Goal: Transaction & Acquisition: Purchase product/service

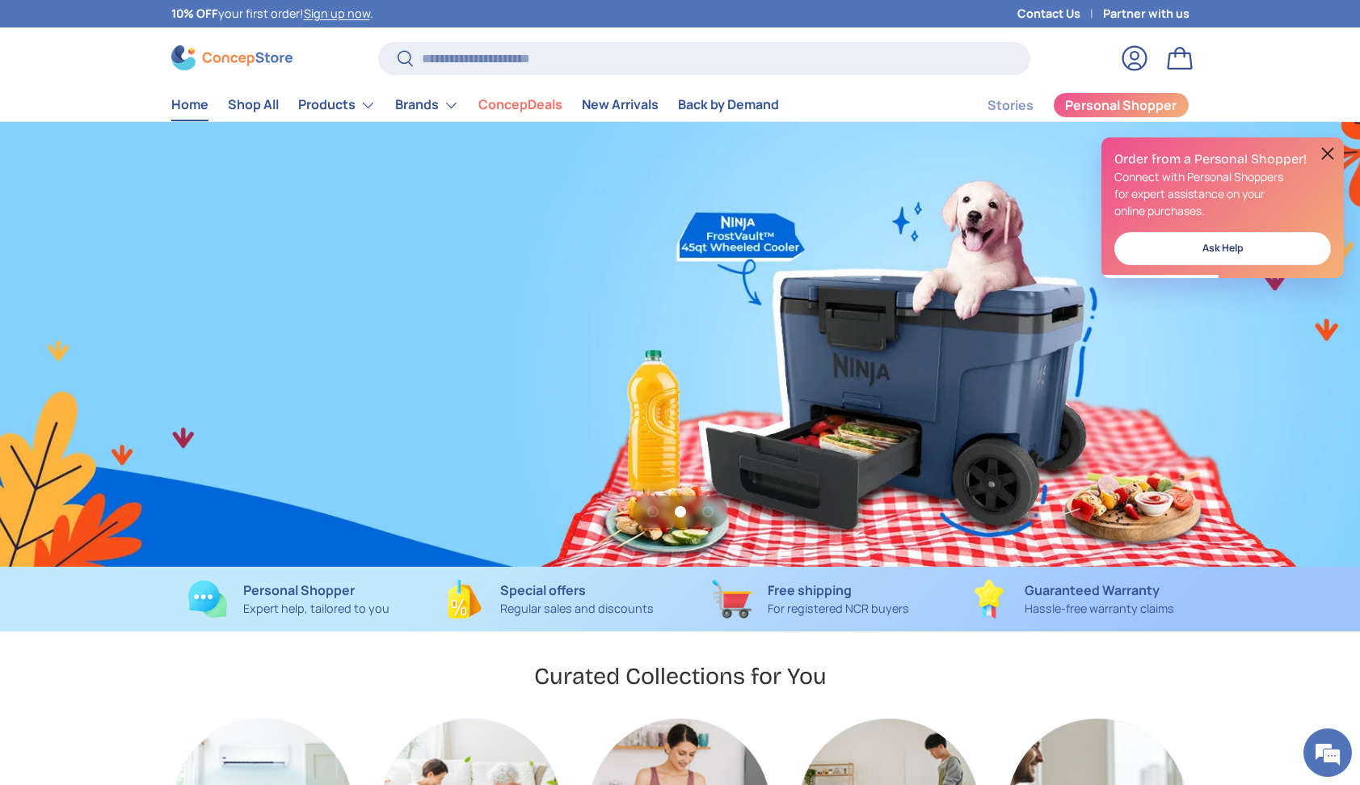
scroll to position [0, 2720]
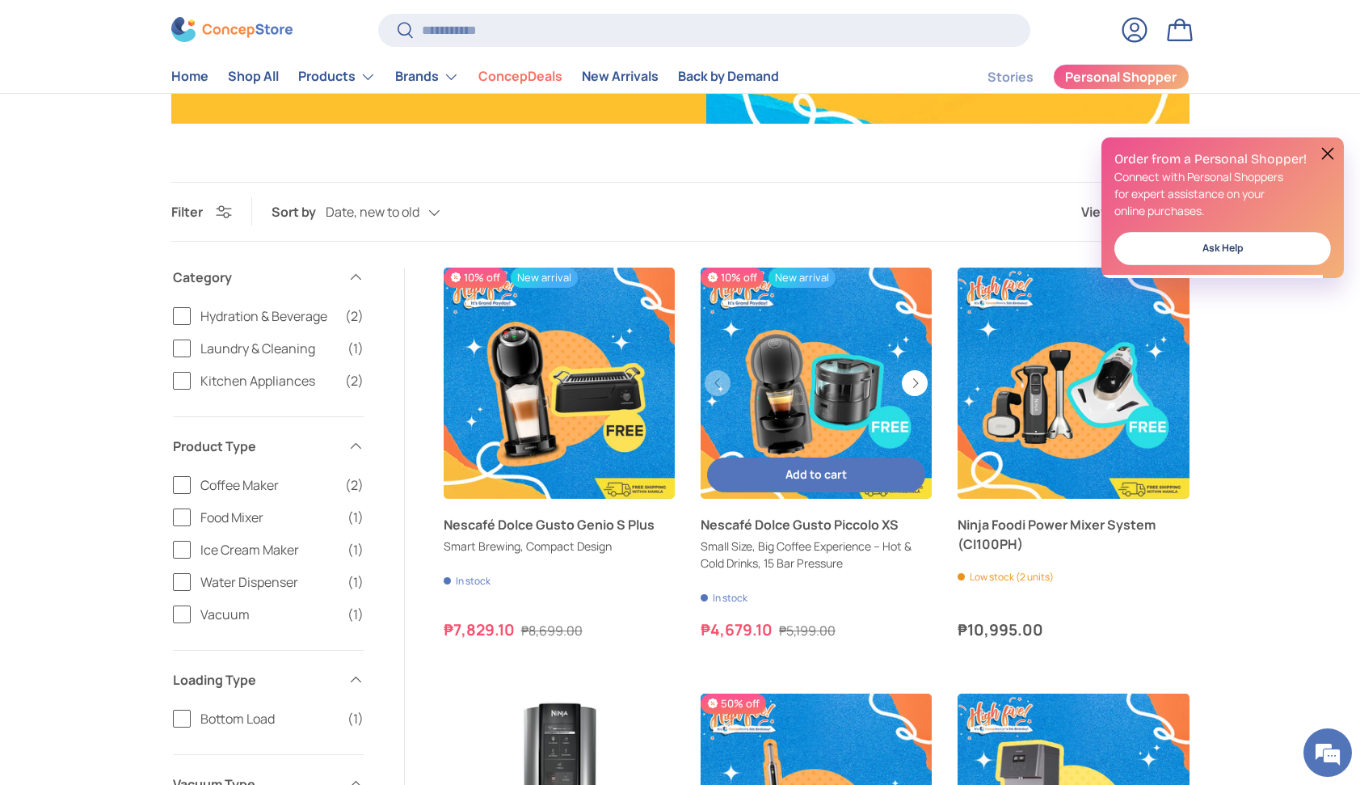
scroll to position [365, 0]
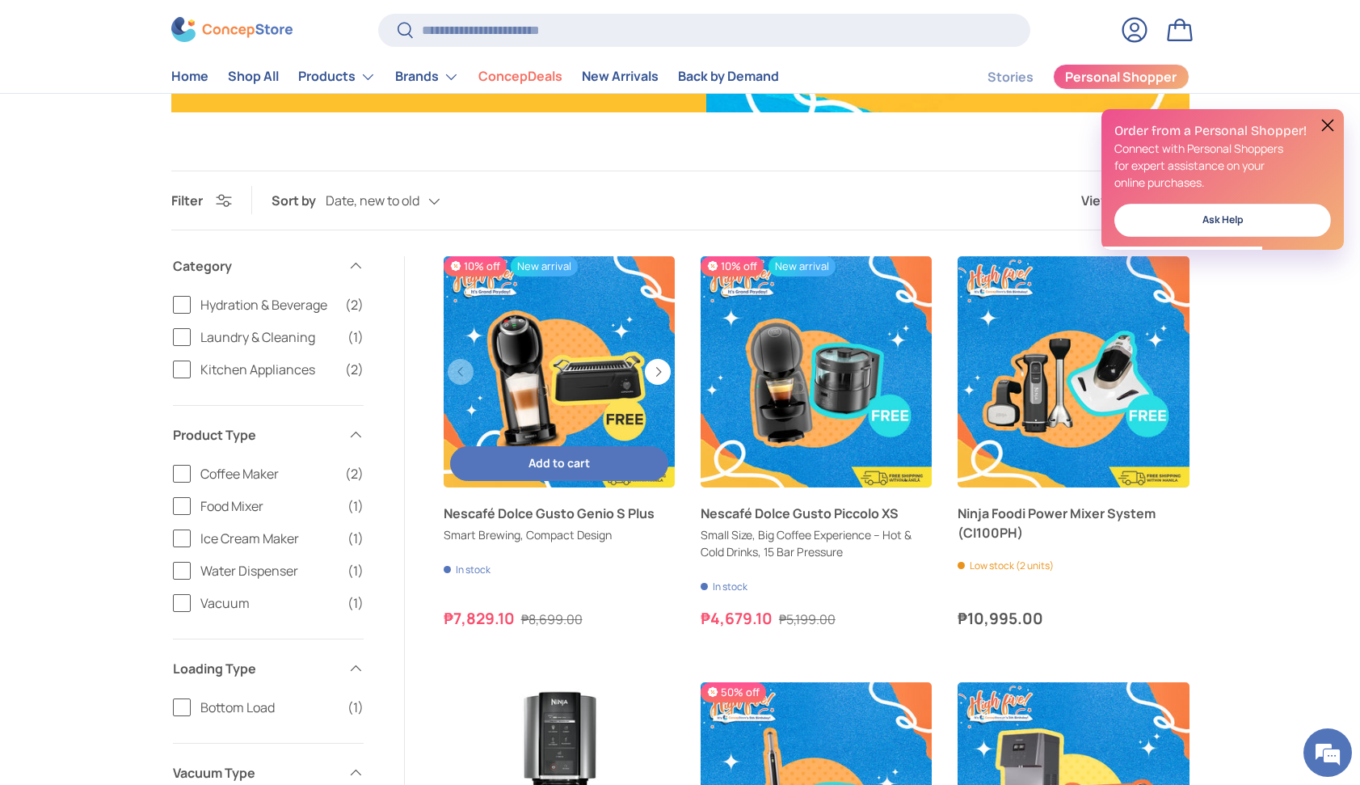
click at [609, 457] on button "Add to cart Add to cart" at bounding box center [559, 463] width 218 height 35
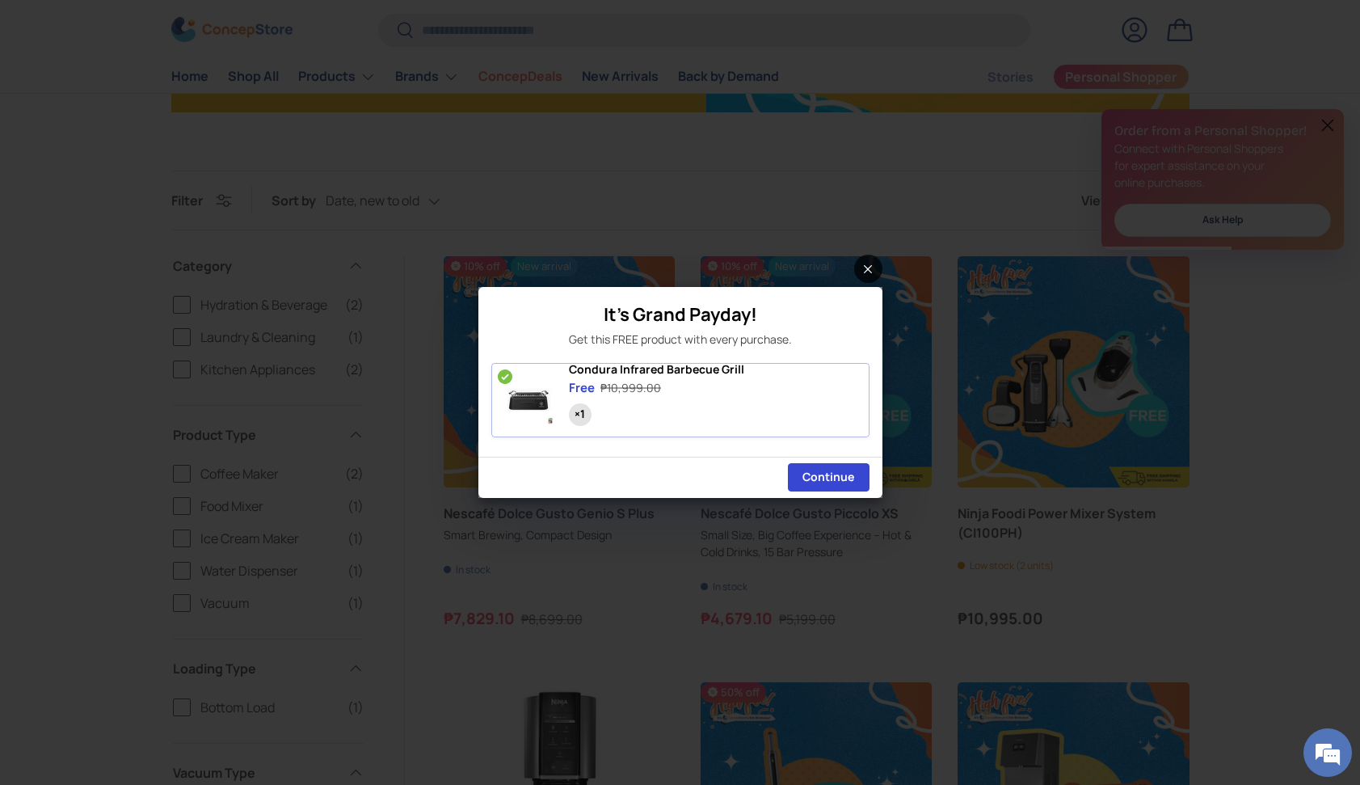
click at [864, 265] on icon at bounding box center [868, 269] width 8 height 8
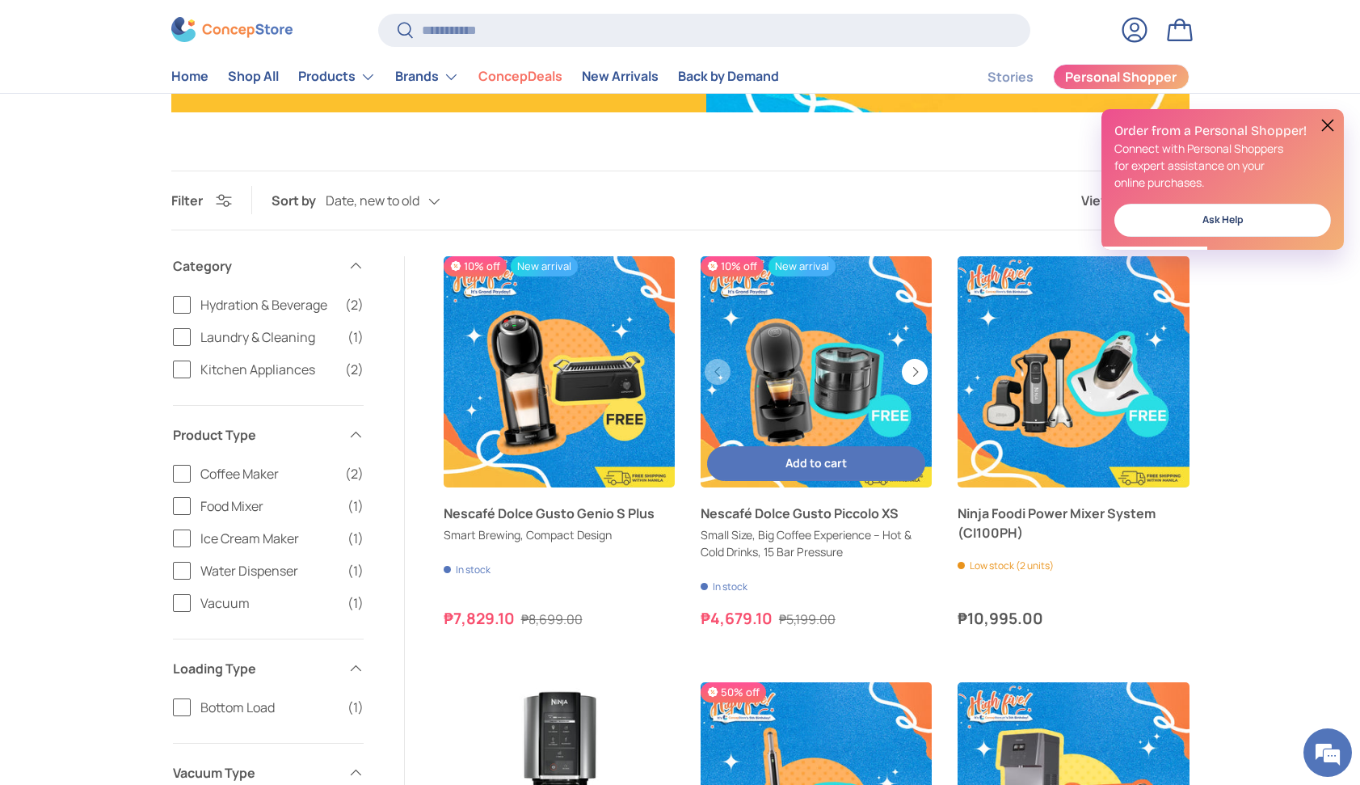
click at [829, 466] on span "Add to cart" at bounding box center [815, 462] width 61 height 15
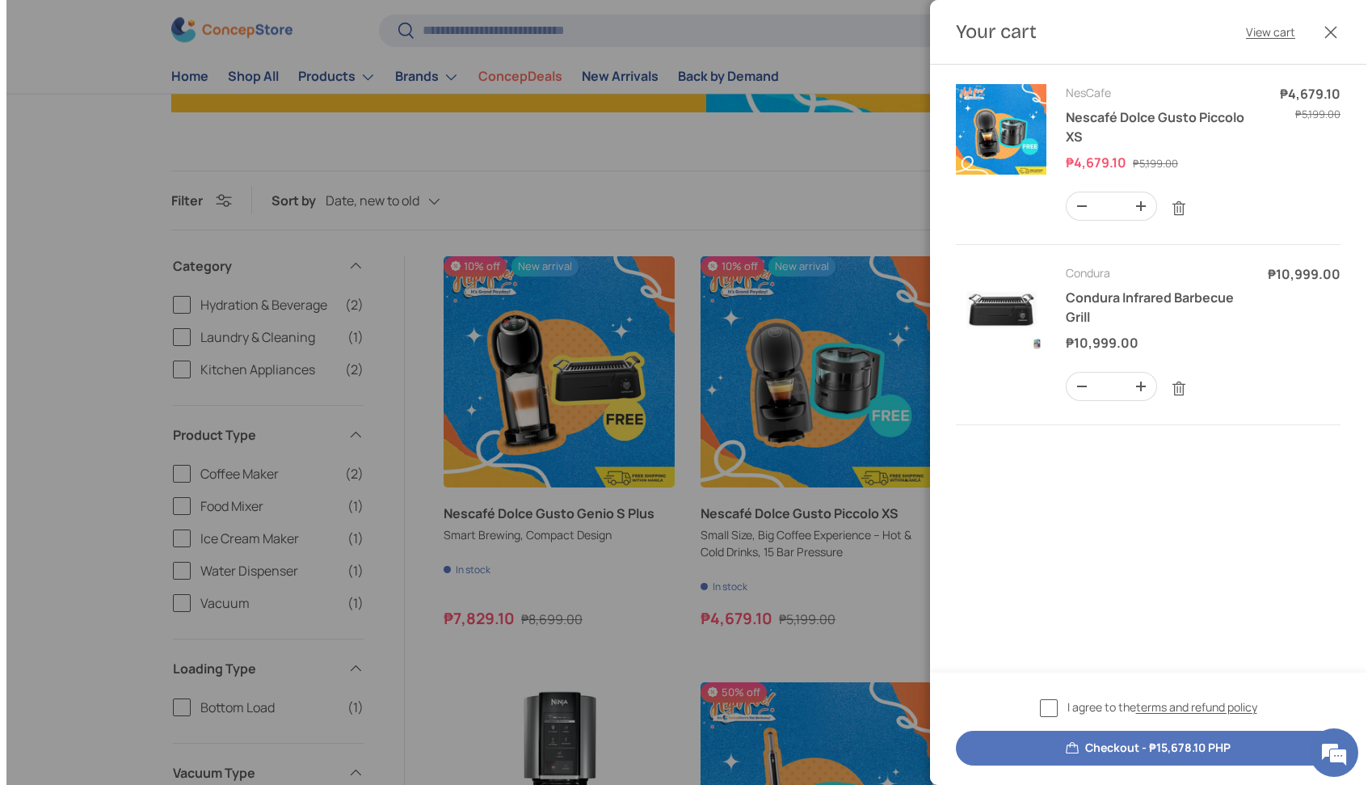
scroll to position [0, 0]
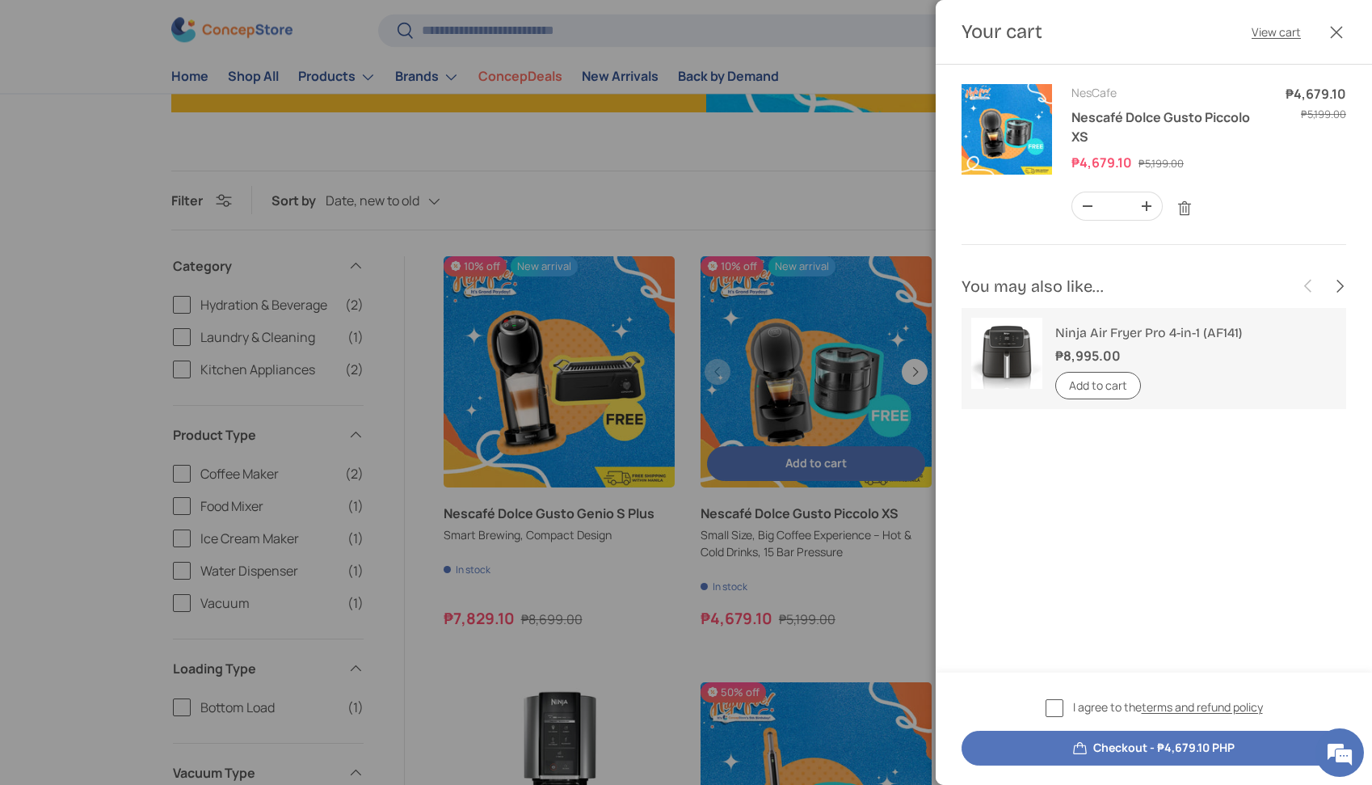
click at [831, 322] on div at bounding box center [686, 392] width 1372 height 785
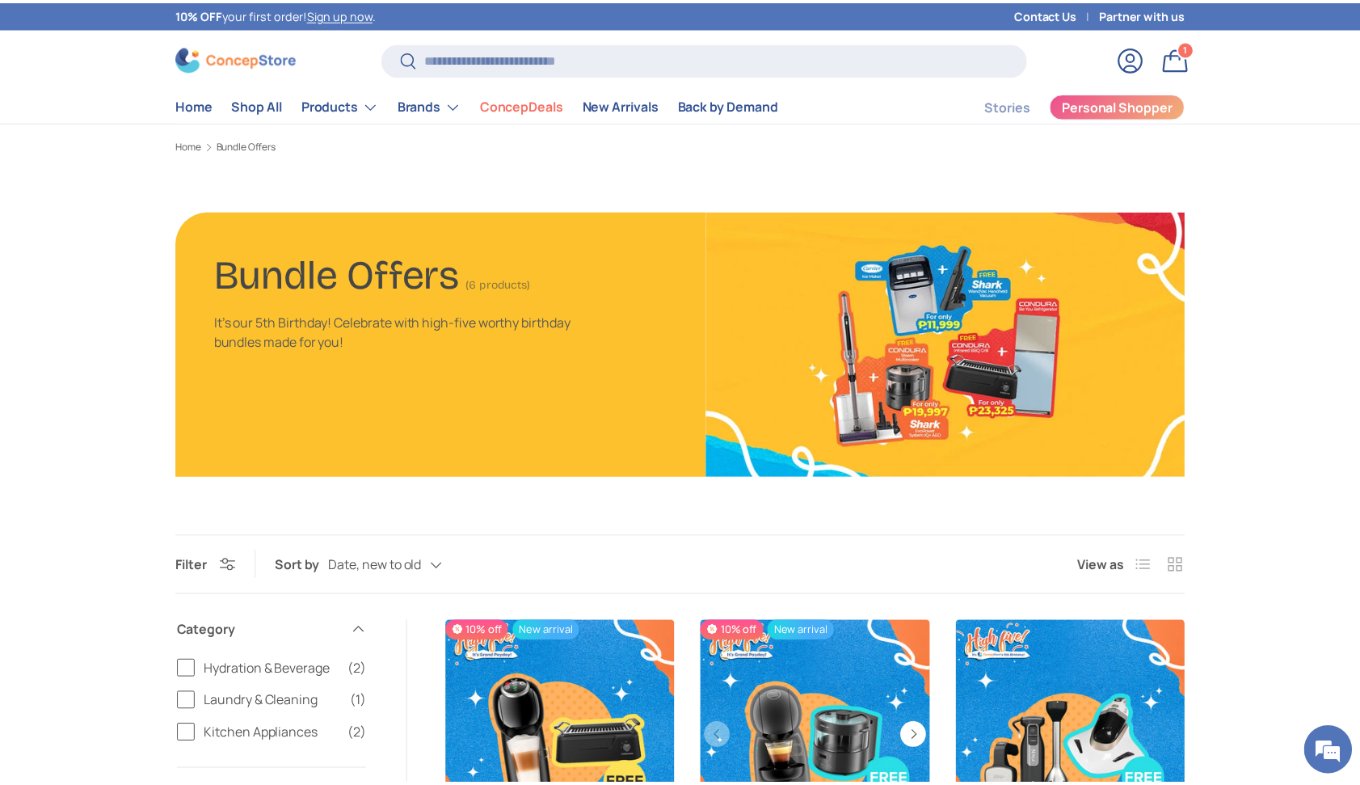
scroll to position [365, 0]
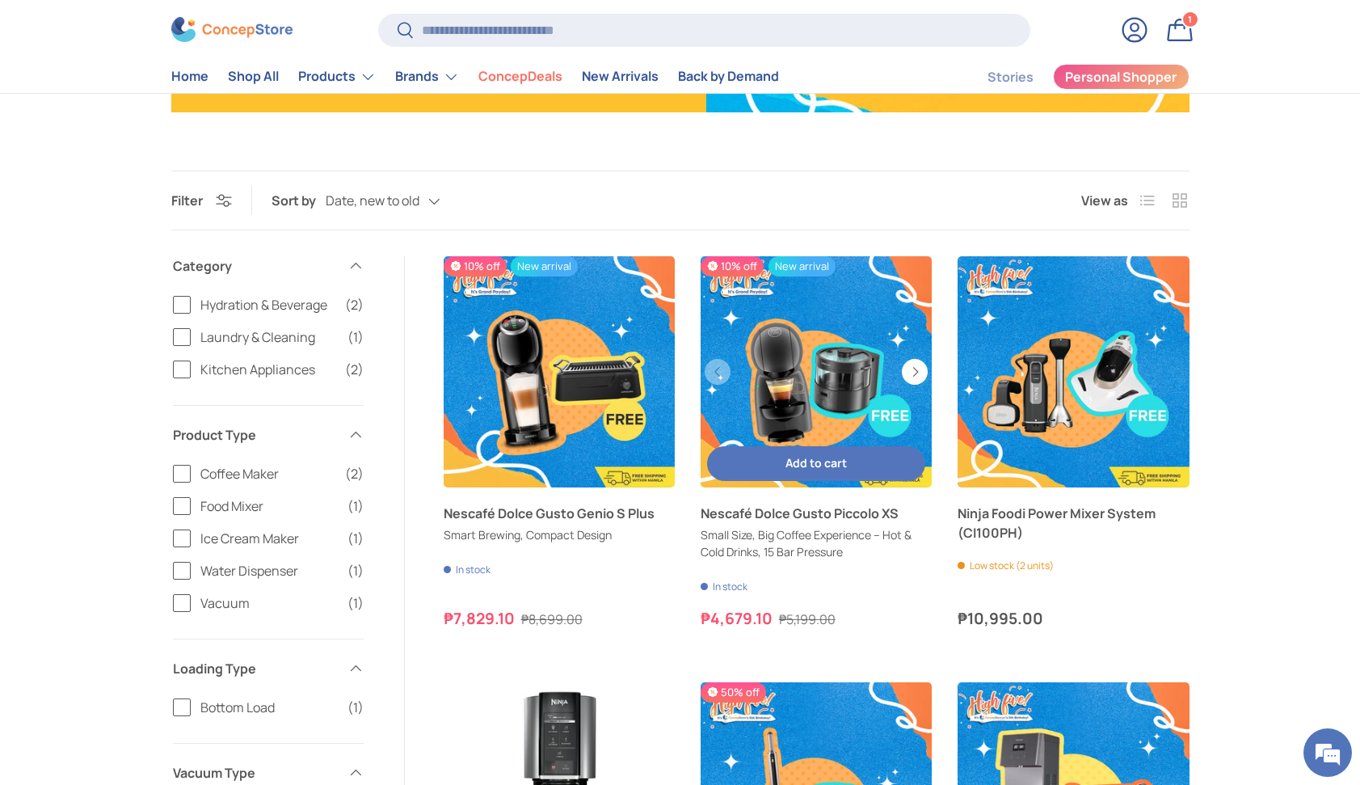
click at [839, 452] on button "Add to cart Add to cart" at bounding box center [816, 463] width 218 height 35
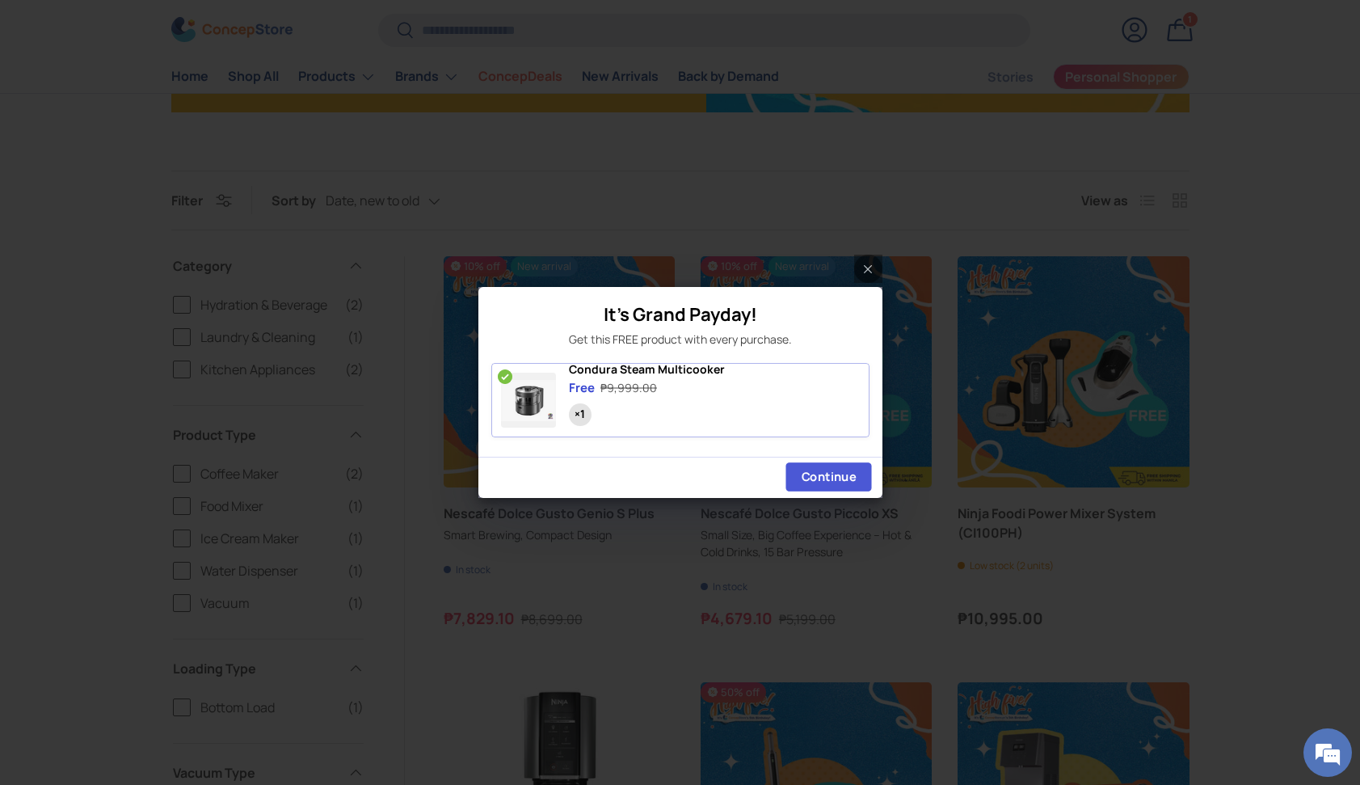
click at [836, 480] on span "Continue" at bounding box center [828, 476] width 54 height 15
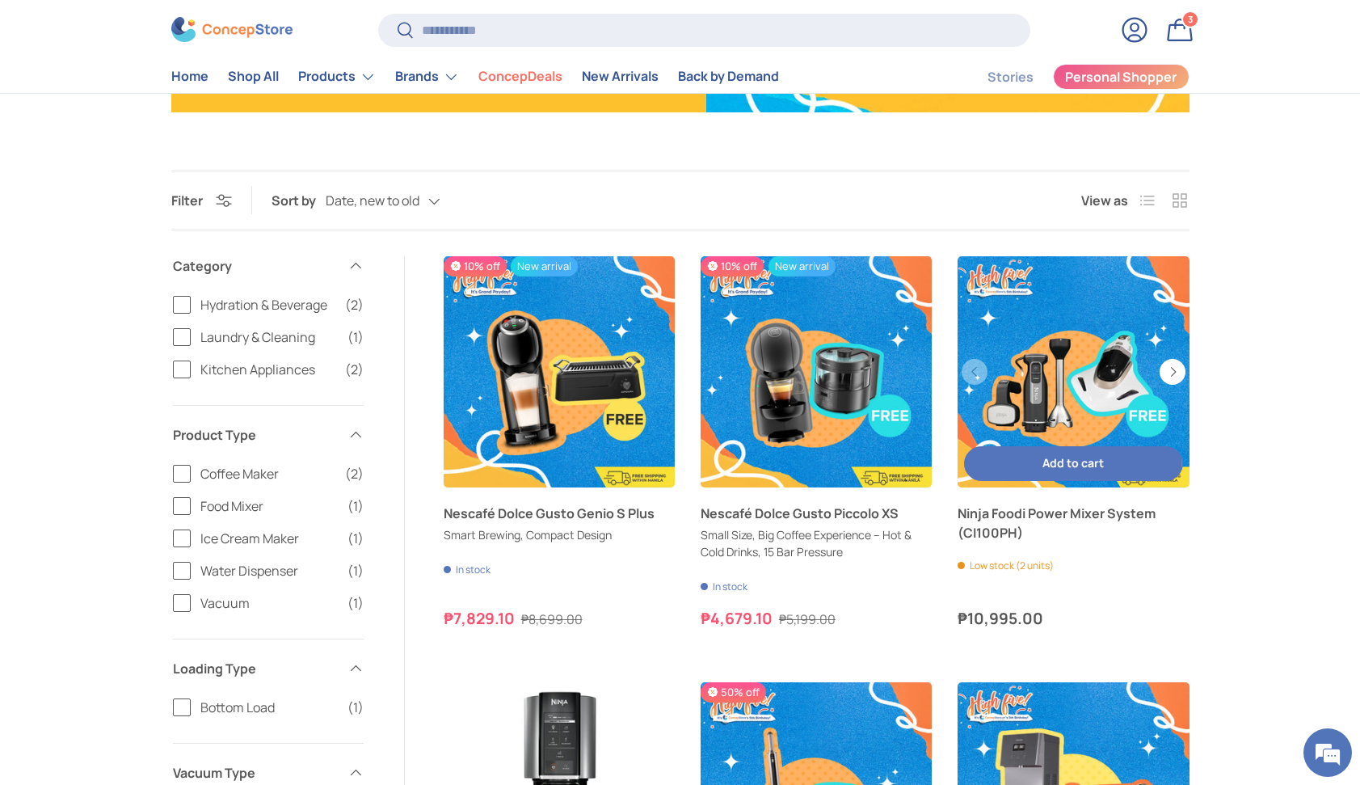
click at [1038, 465] on button "Add to cart Add to cart" at bounding box center [1073, 463] width 218 height 35
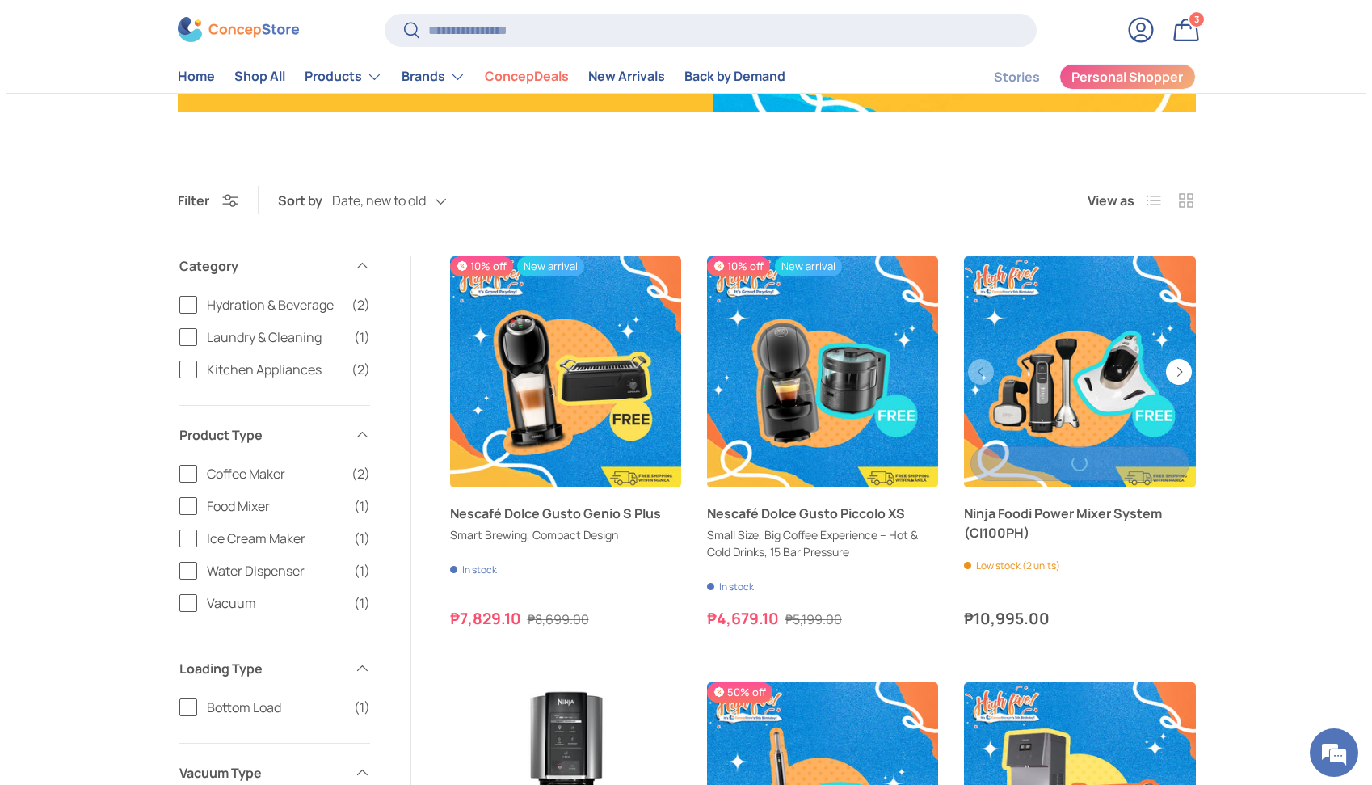
scroll to position [0, 0]
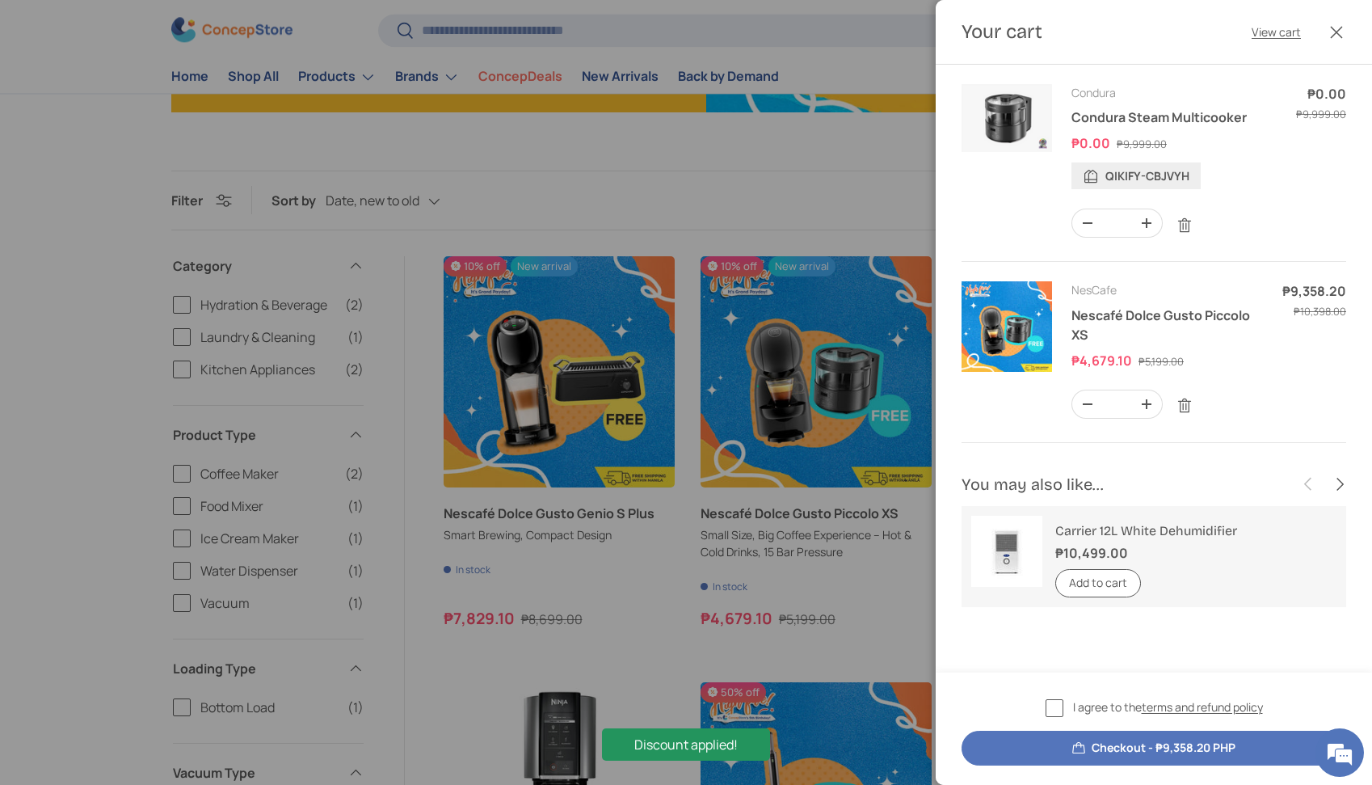
click at [839, 472] on div at bounding box center [686, 392] width 1372 height 785
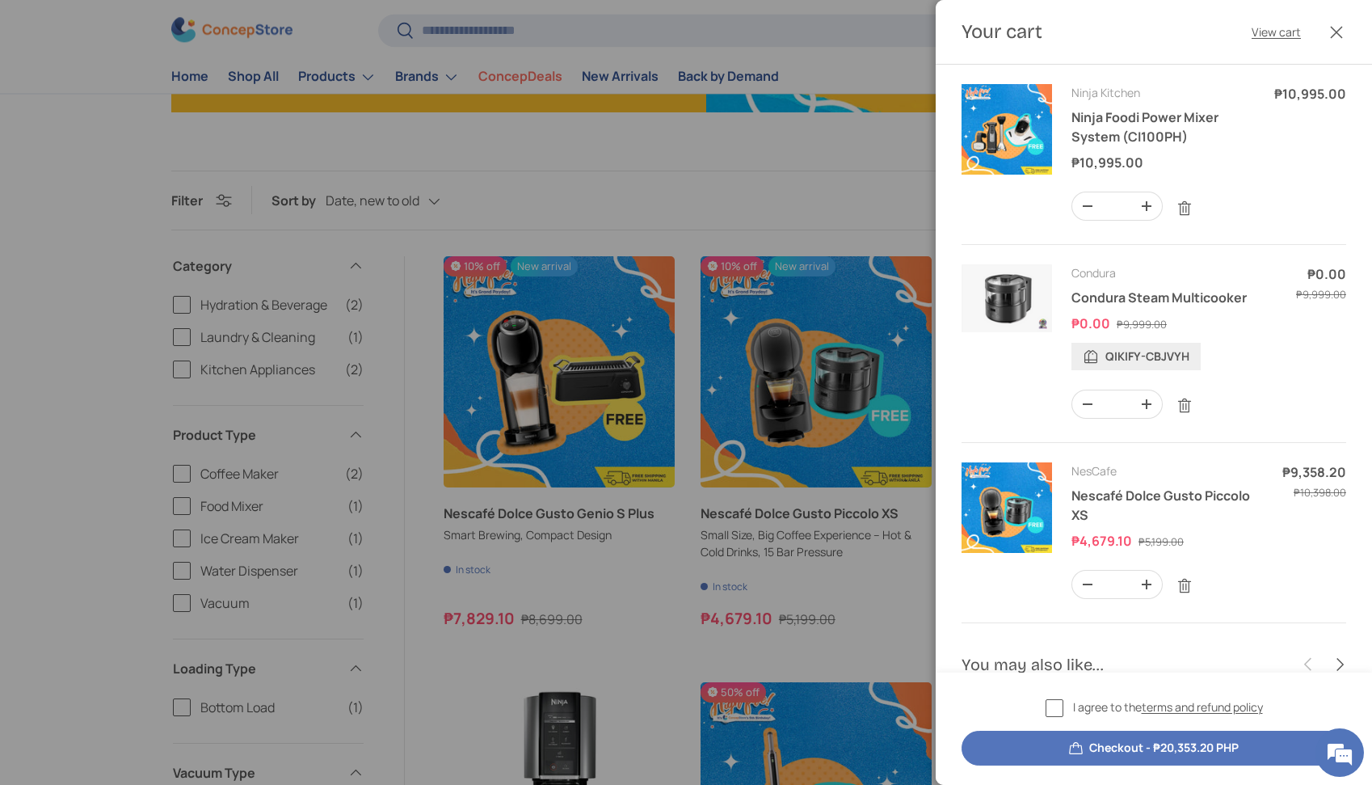
click at [894, 574] on div at bounding box center [686, 392] width 1372 height 785
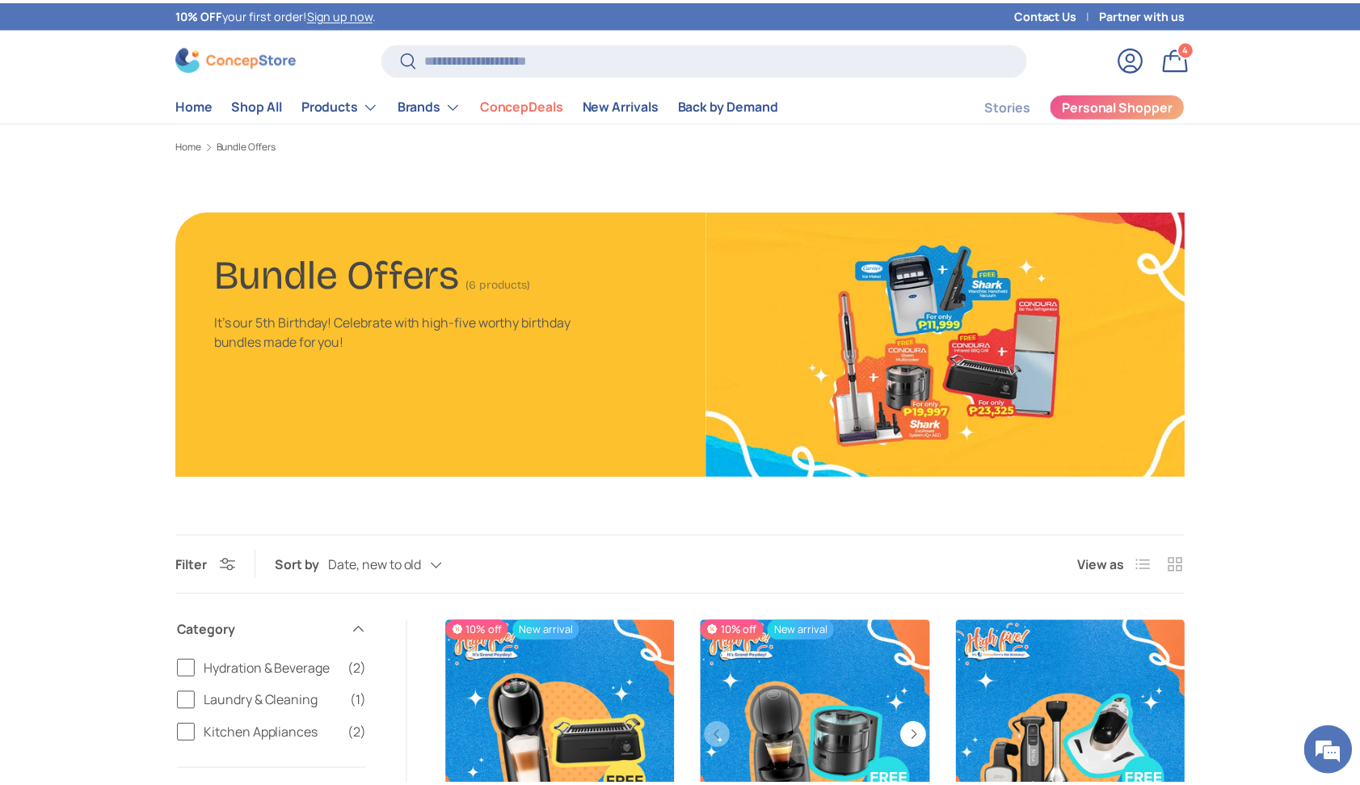
scroll to position [365, 0]
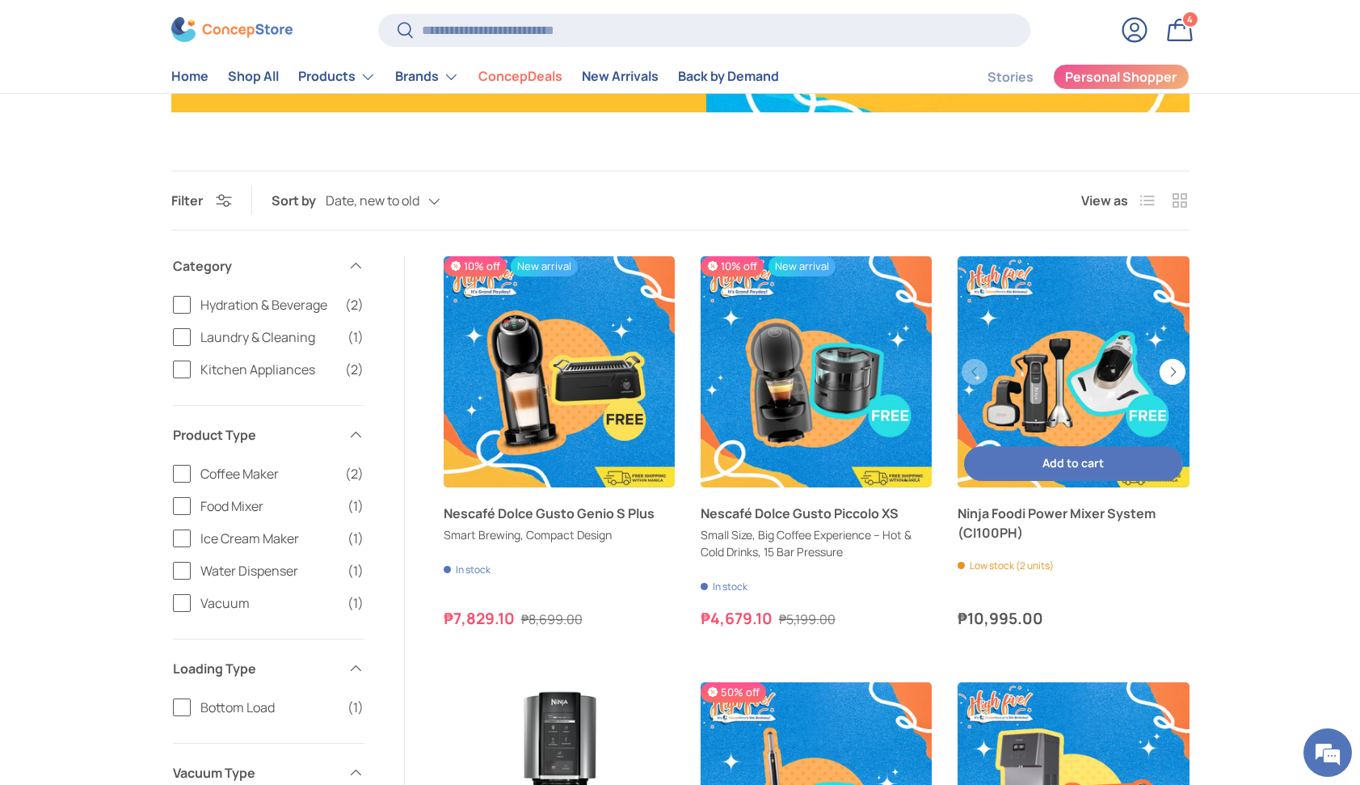
click at [1075, 467] on span "Add to cart" at bounding box center [1072, 462] width 61 height 15
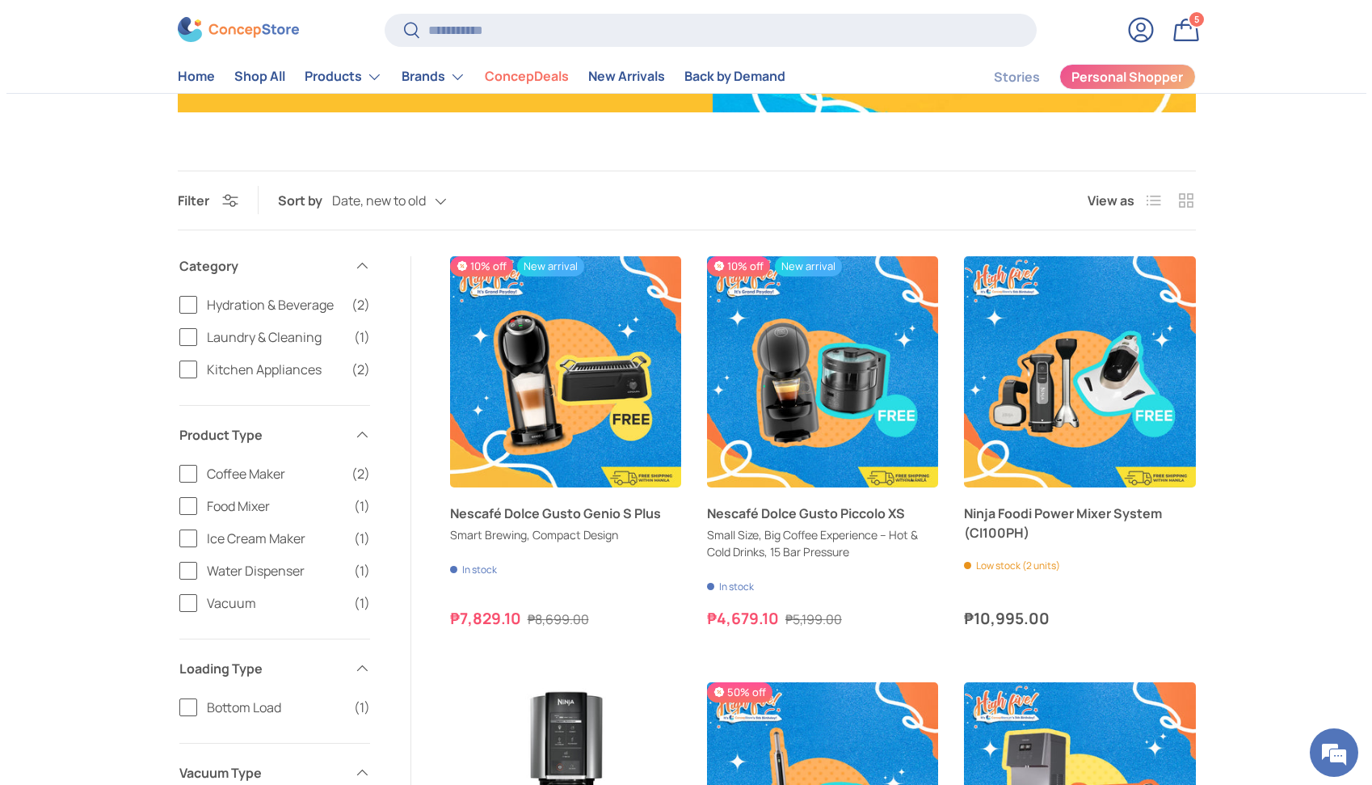
scroll to position [0, 0]
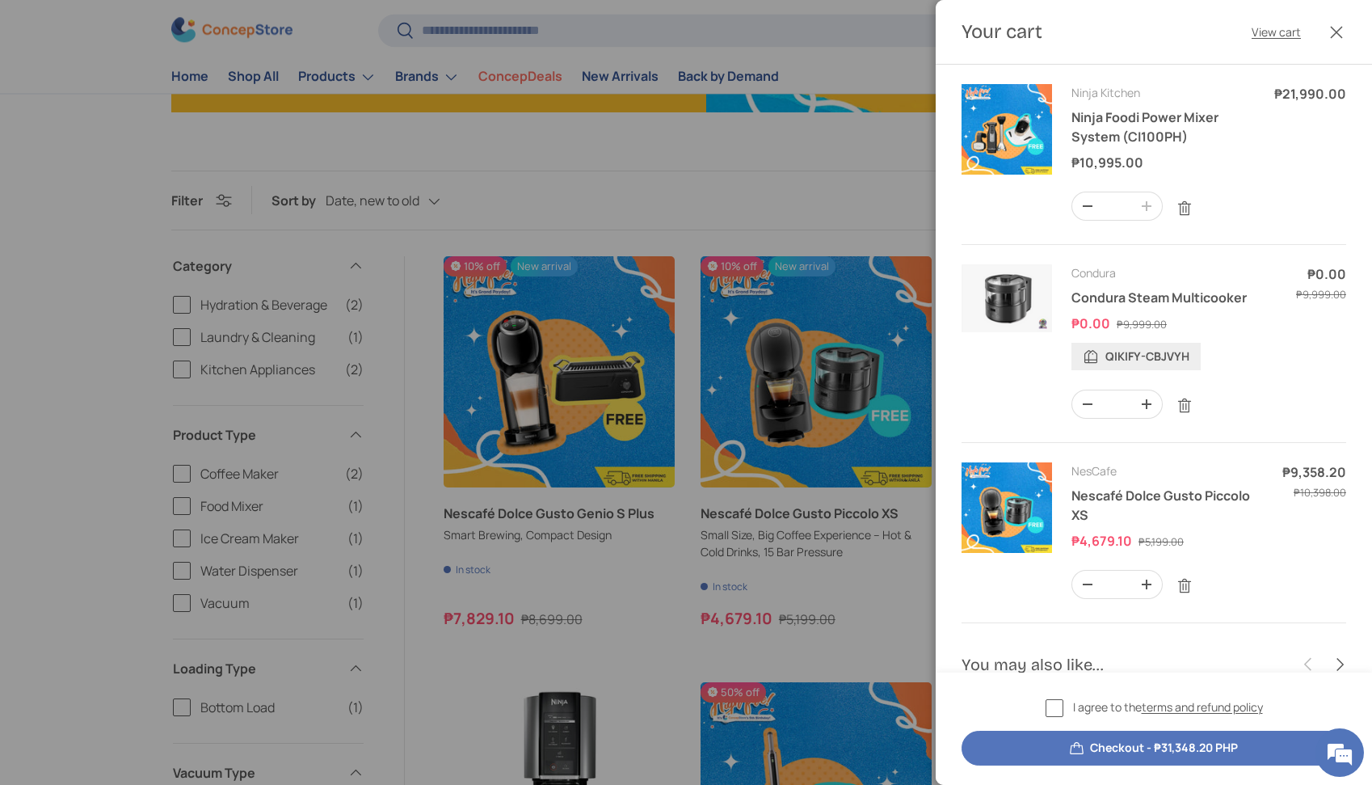
click at [855, 200] on div at bounding box center [686, 392] width 1372 height 785
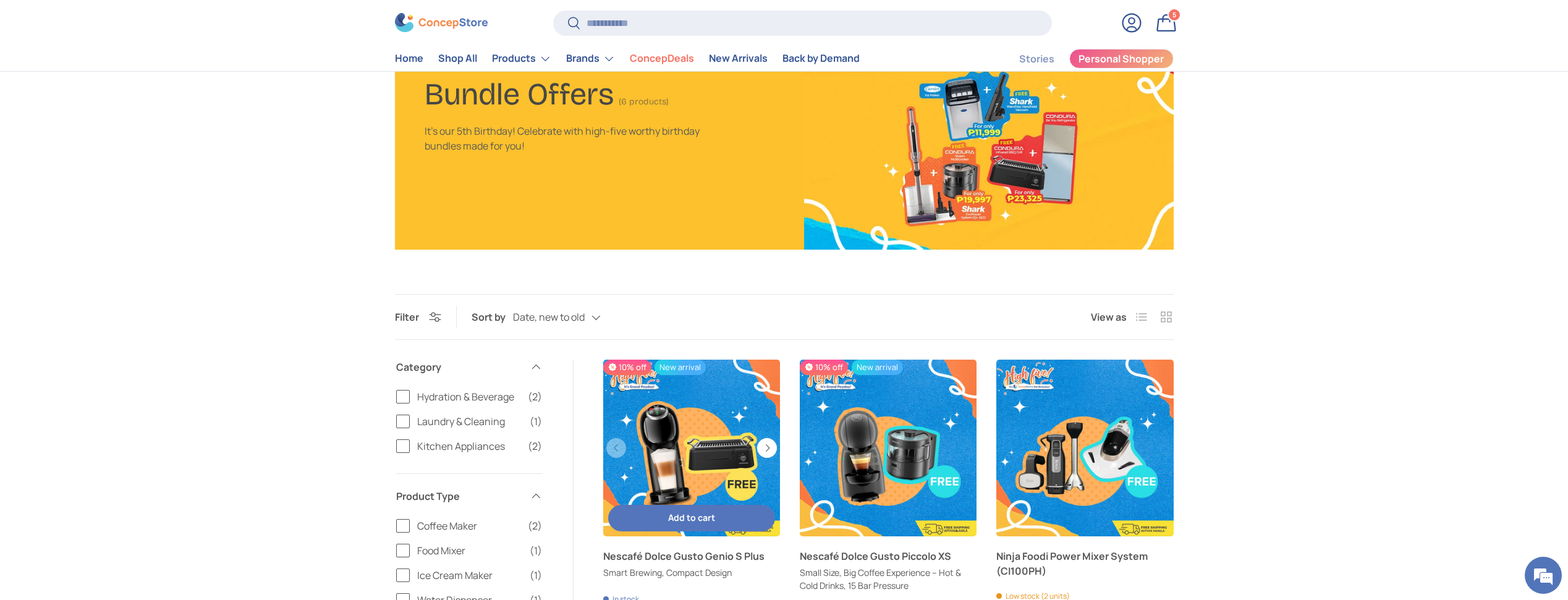
scroll to position [115, 0]
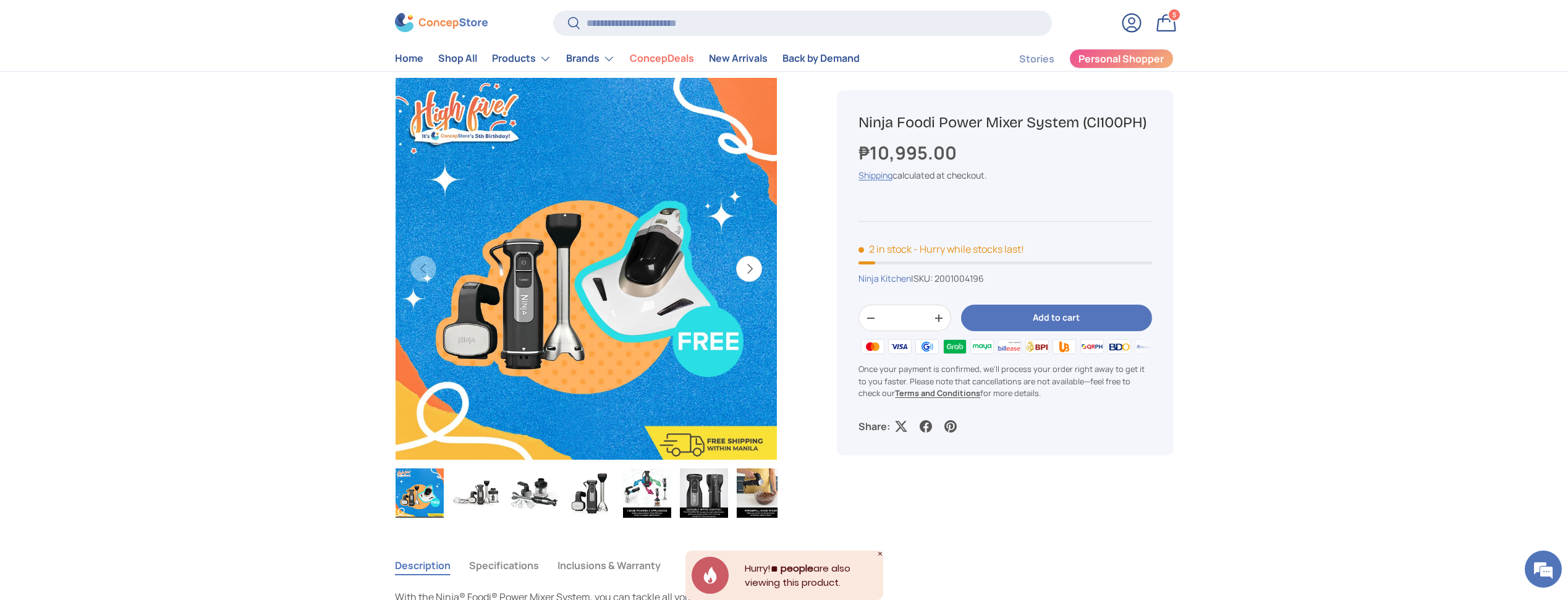
scroll to position [124, 0]
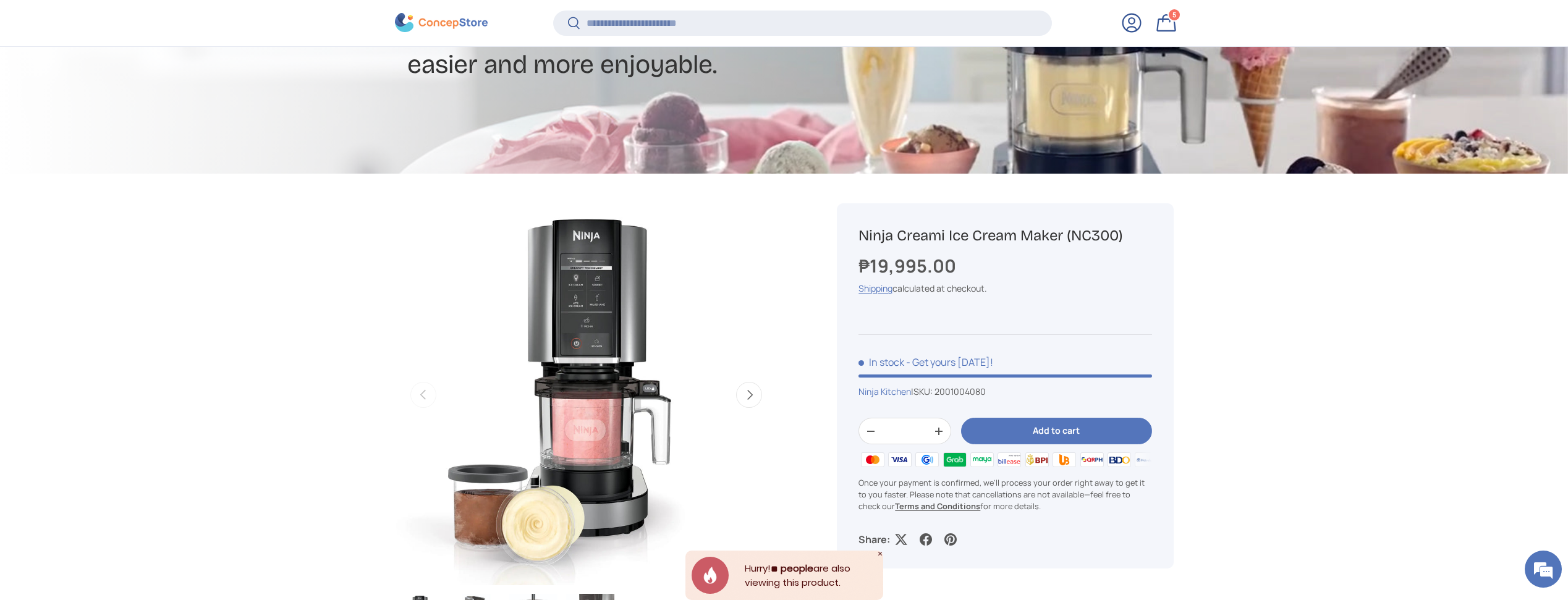
scroll to position [268, 0]
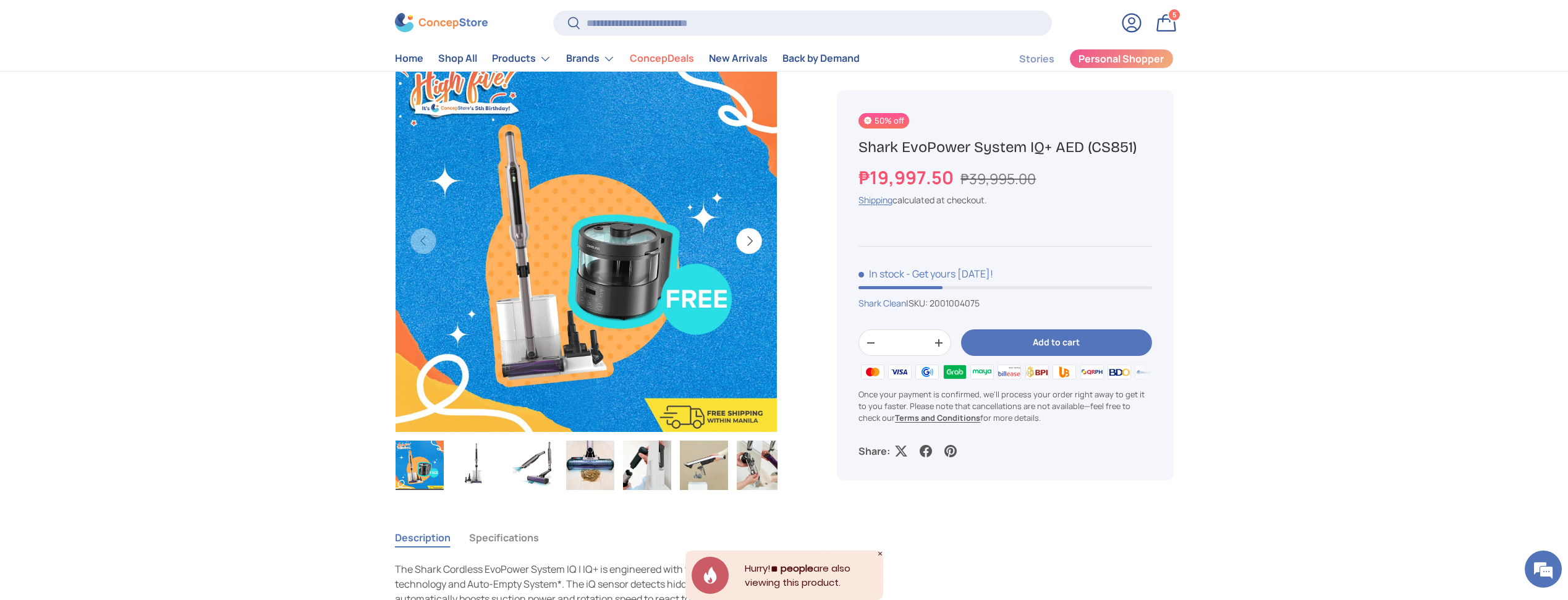
scroll to position [118, 0]
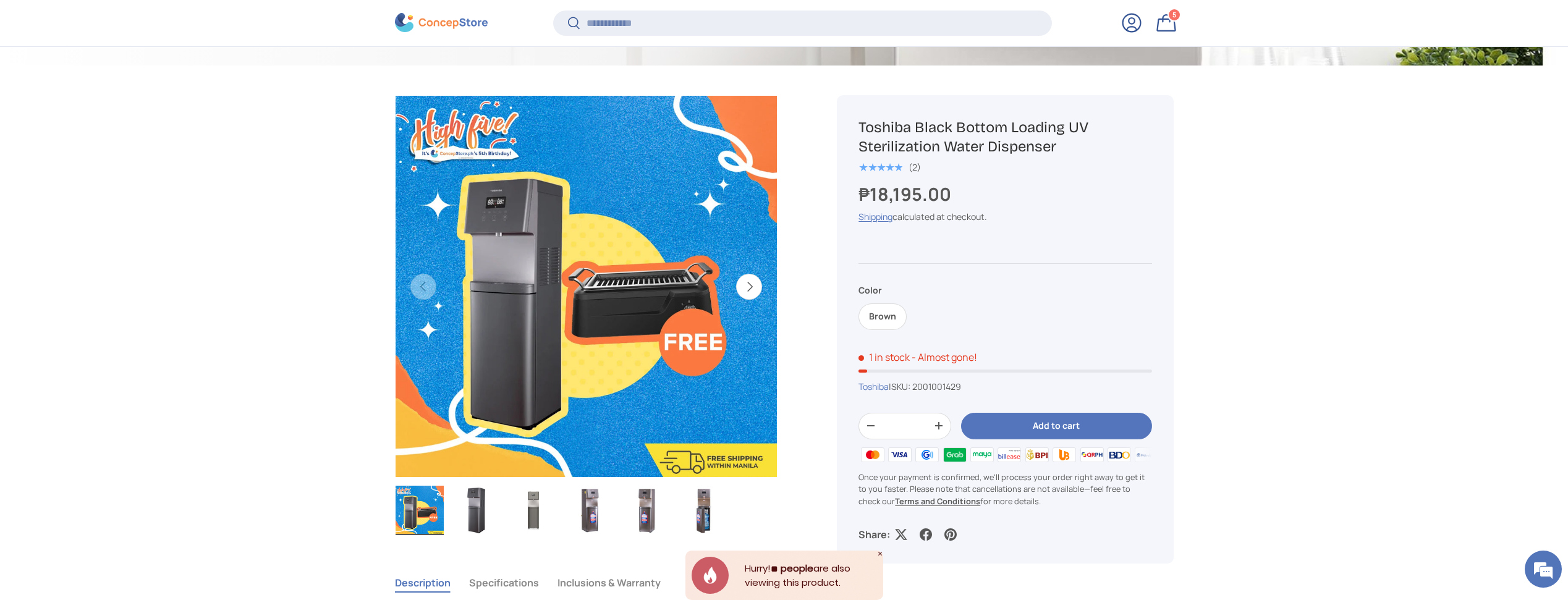
scroll to position [401, 0]
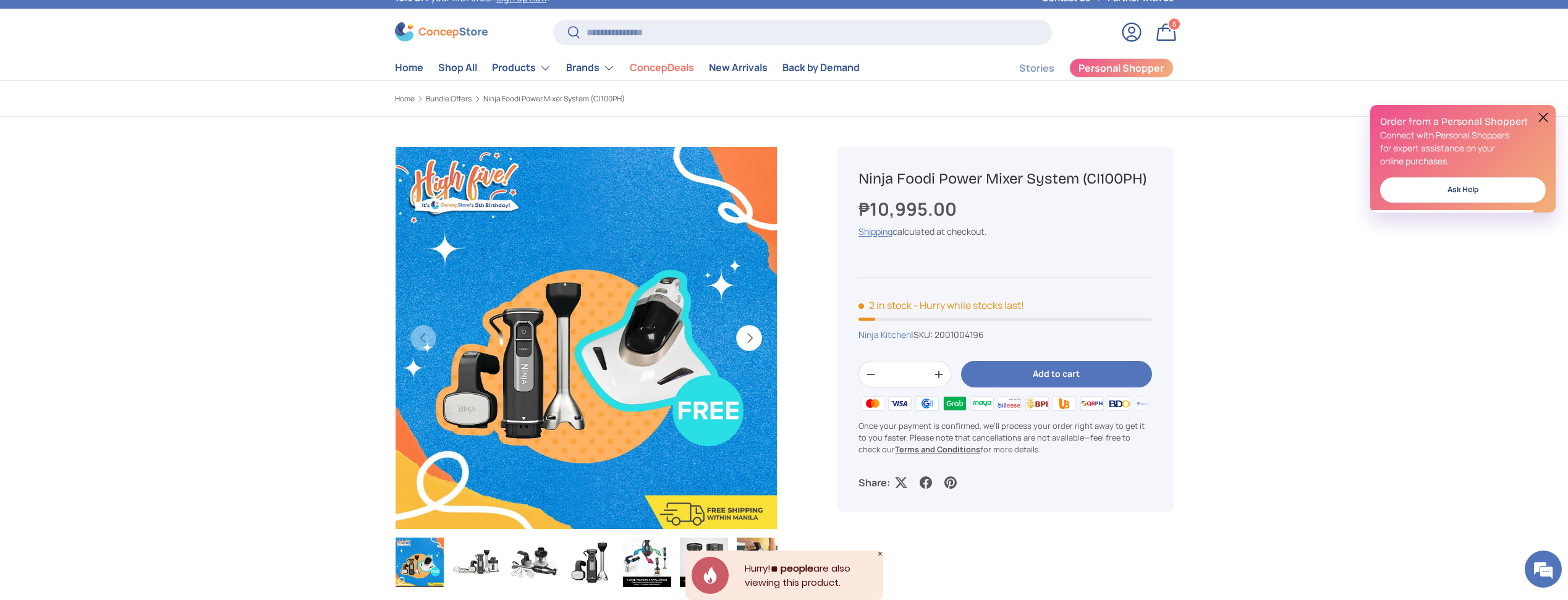
scroll to position [53, 0]
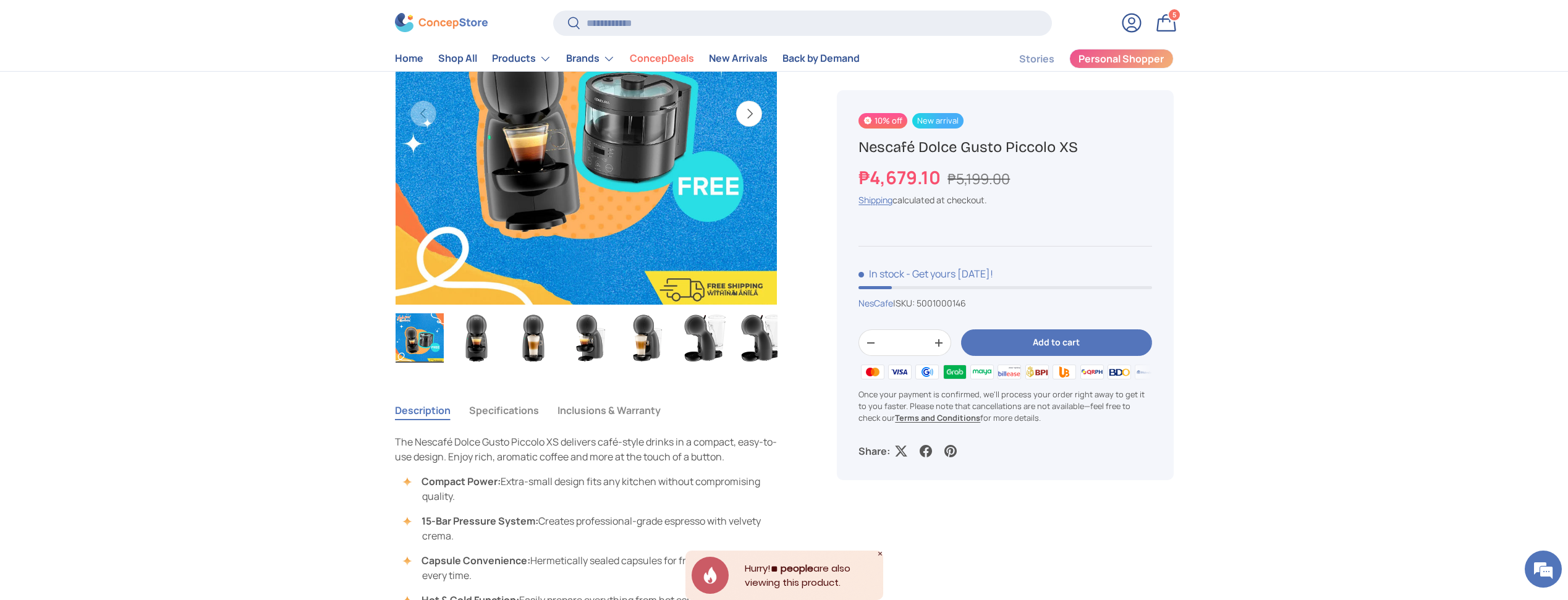
scroll to position [571, 0]
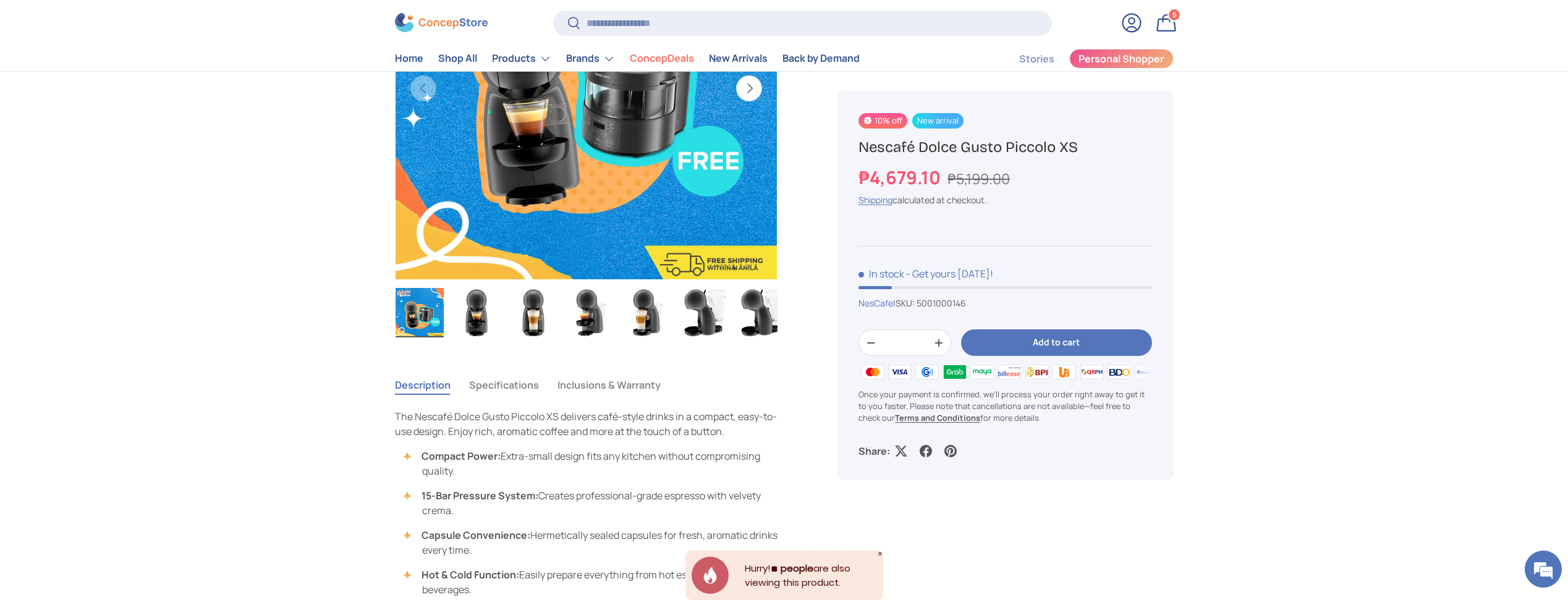
drag, startPoint x: 130, startPoint y: 70, endPoint x: 76, endPoint y: 10, distance: 80.7
click at [130, 70] on store-header "Search Search Reset Log in Bag 5 5 items Menu Home Shop All Products Back Produ…" at bounding box center [784, 35] width 1568 height 73
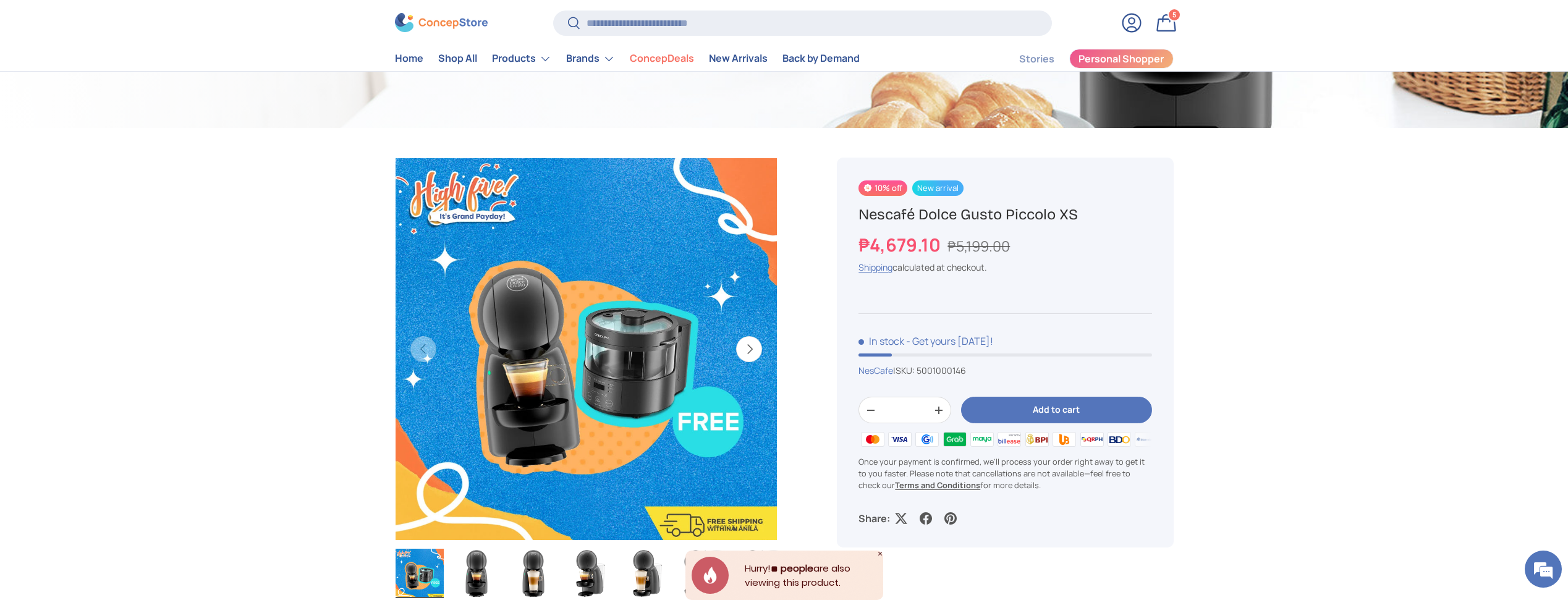
scroll to position [358, 0]
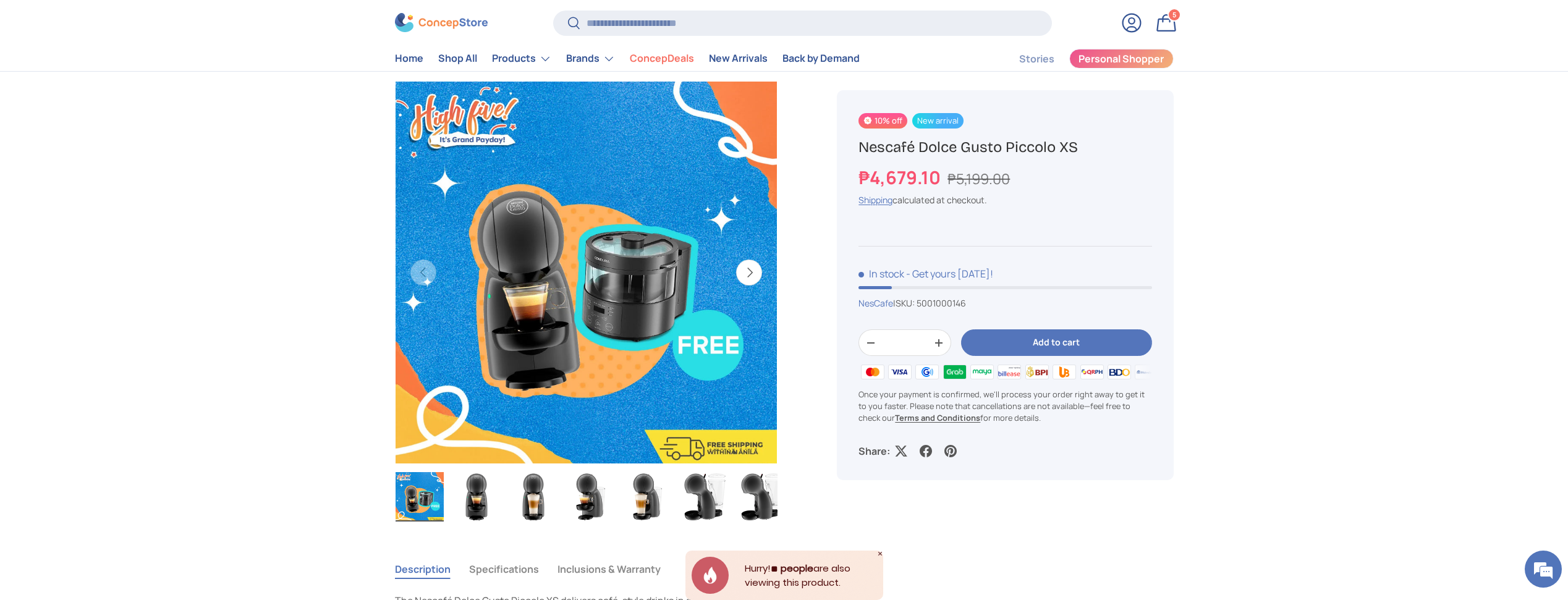
scroll to position [365, 0]
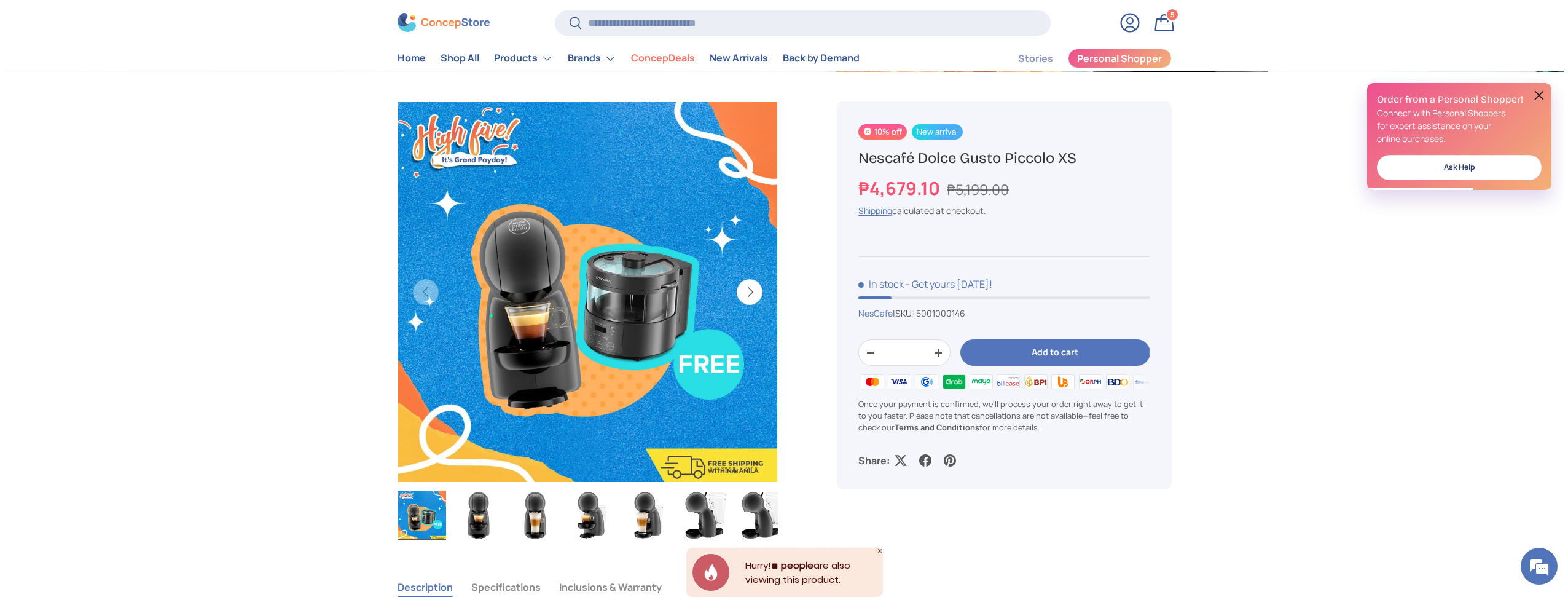
scroll to position [0, 0]
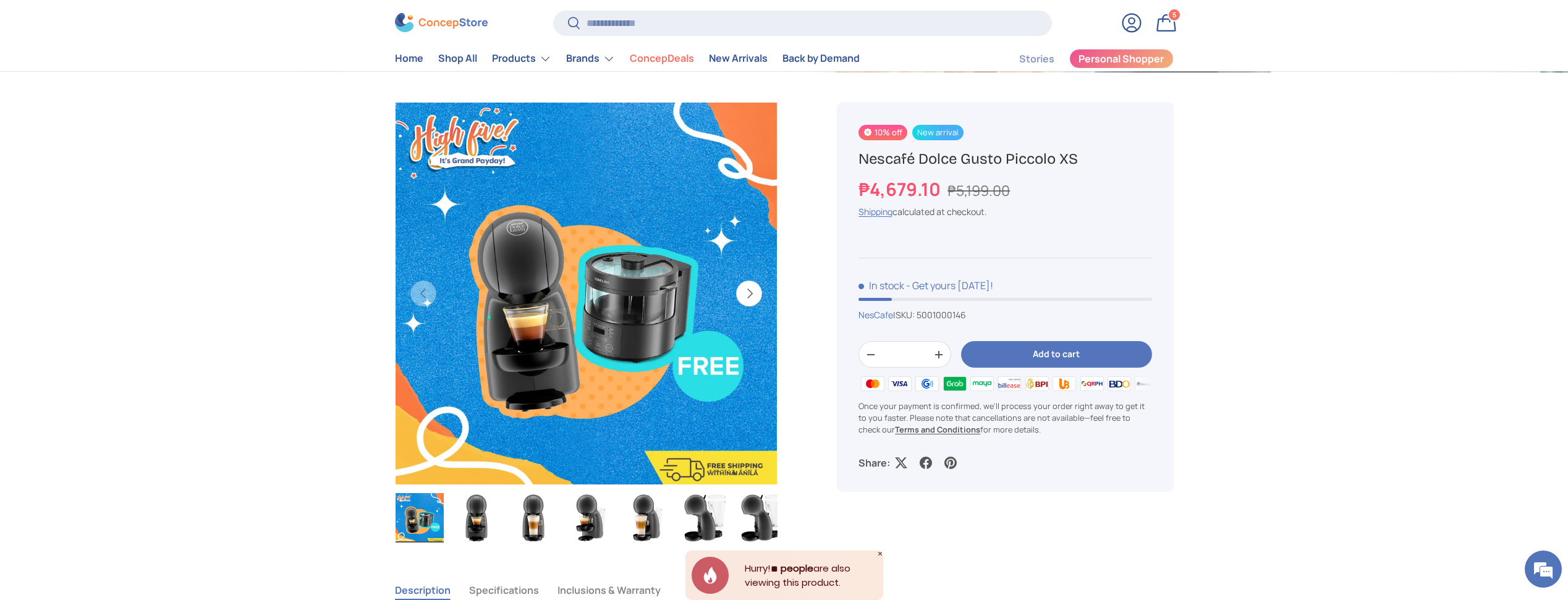
click at [680, 37] on div "Search Search Reset" at bounding box center [802, 28] width 498 height 34
click at [680, 36] on div "Search Search Reset" at bounding box center [802, 28] width 498 height 34
click at [723, 8] on store-header "Search Search Reset Log in Bag 5 5 items Menu Home Shop All Products Back Produ…" at bounding box center [784, 35] width 1568 height 73
click at [739, 31] on input "Search" at bounding box center [802, 23] width 498 height 25
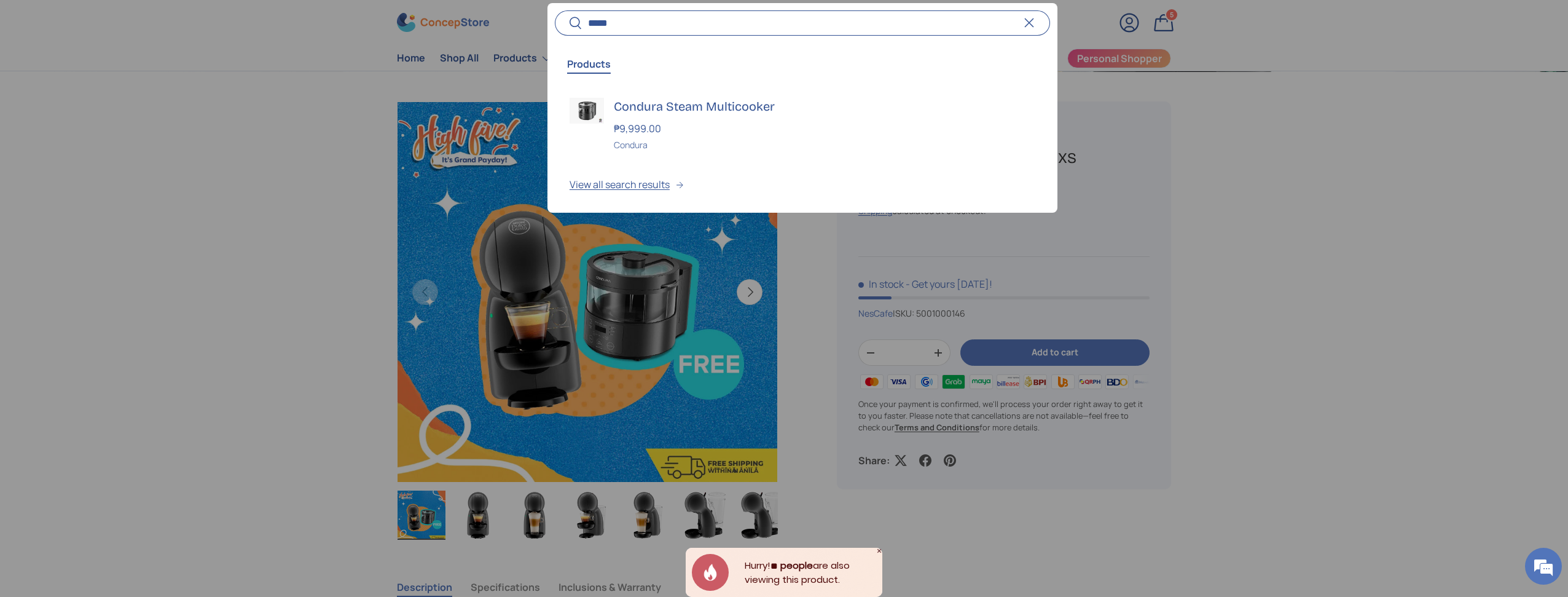
type input "*****"
click at [711, 104] on h3 "Condura Steam Multicooker" at bounding box center [824, 106] width 421 height 17
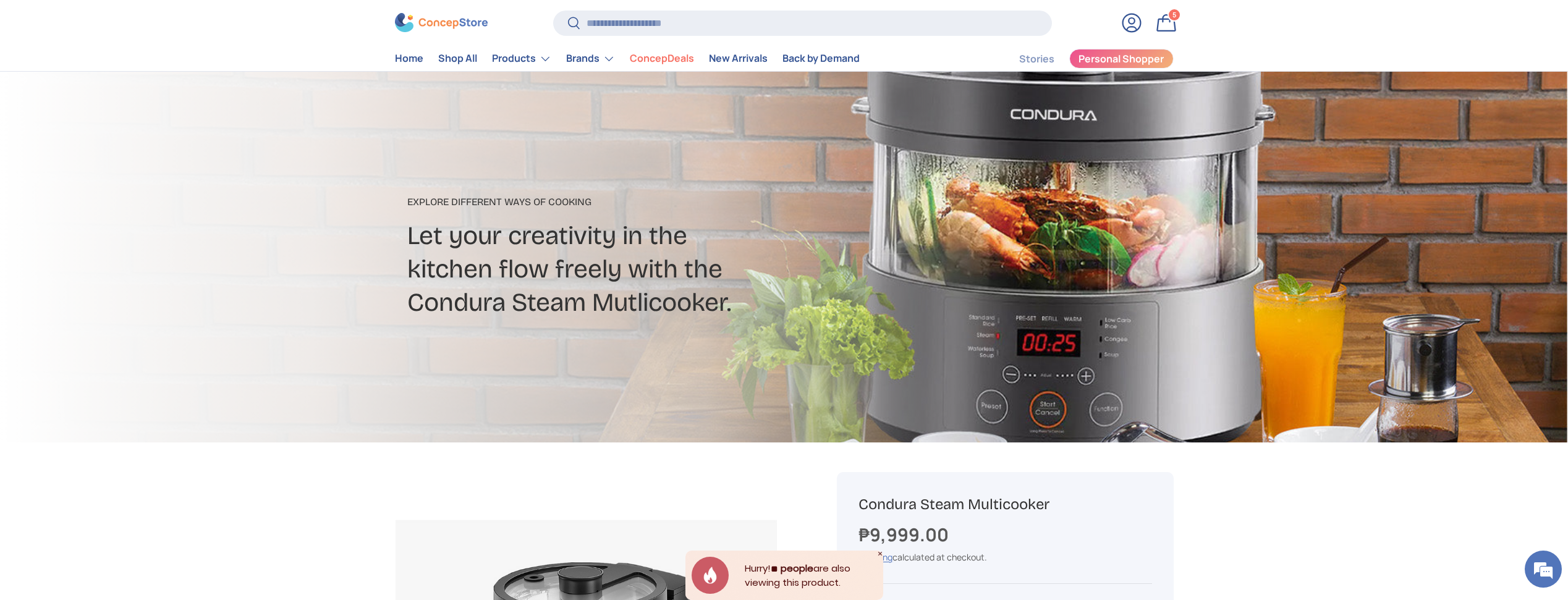
scroll to position [28, 0]
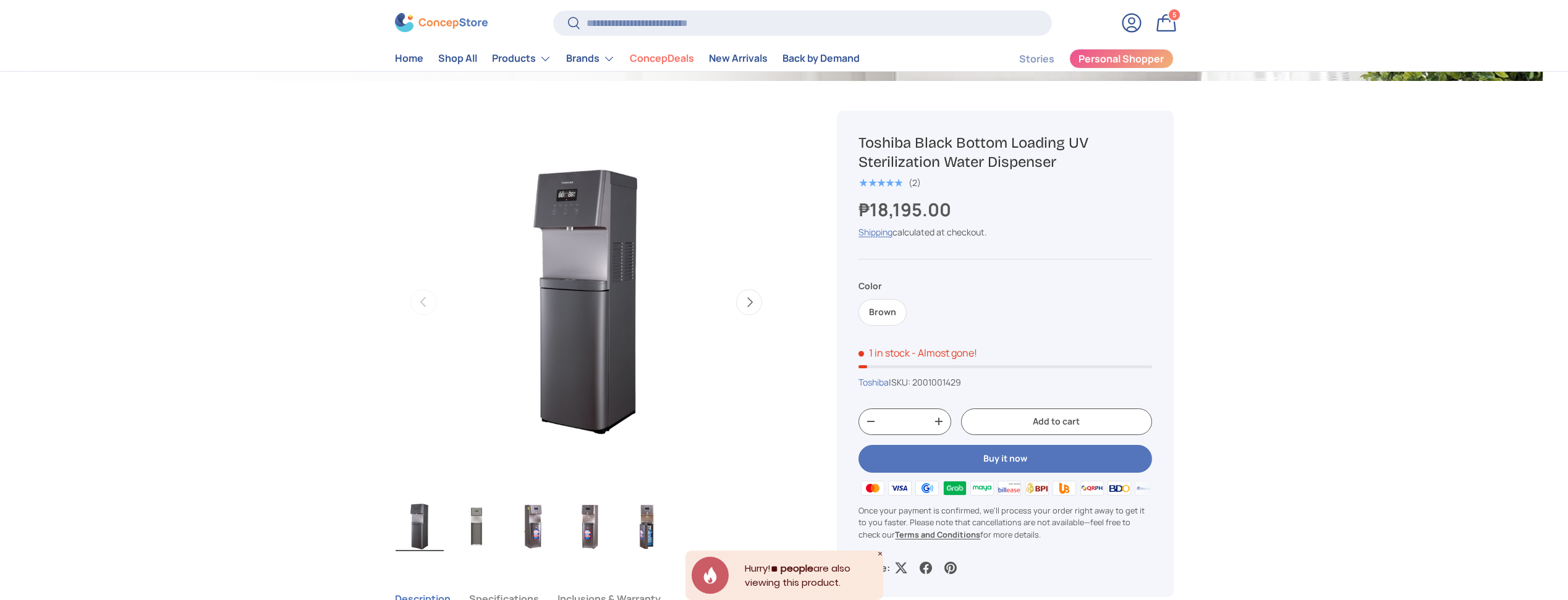
scroll to position [416, 0]
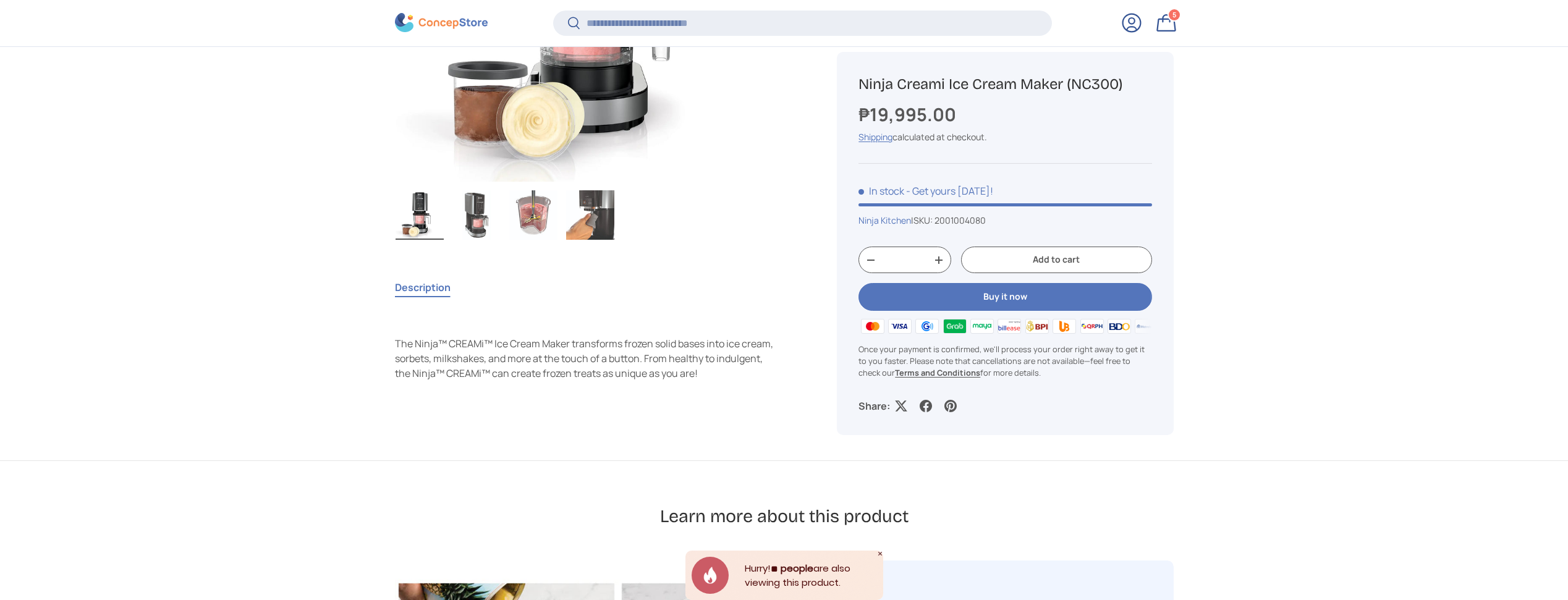
scroll to position [726, 0]
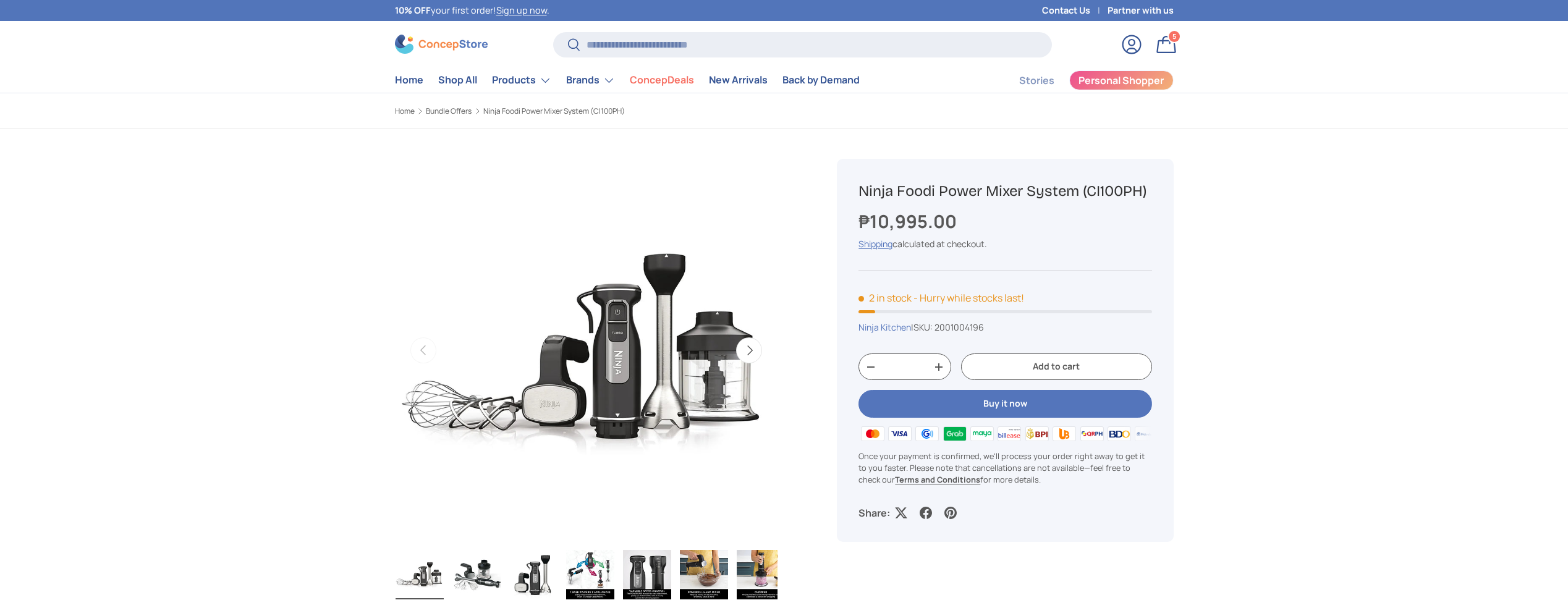
scroll to position [53, 0]
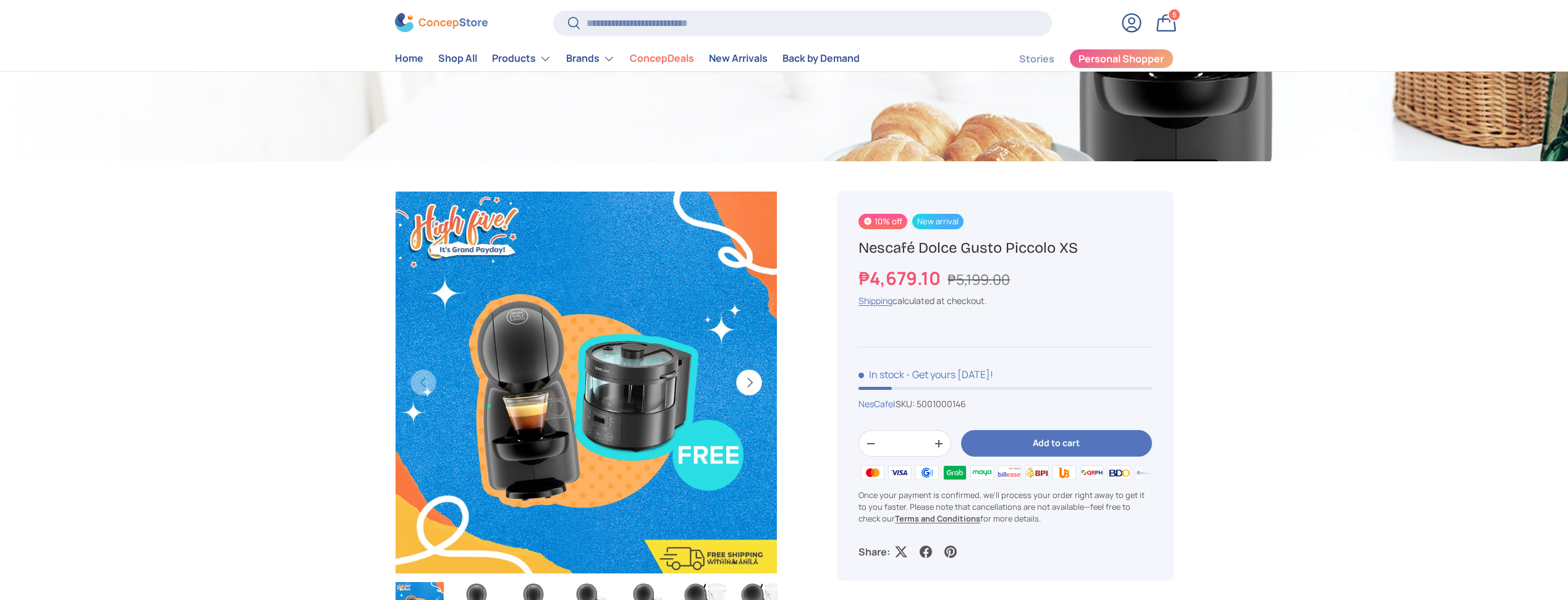
click at [1173, 22] on link "Bag 5 5 items" at bounding box center [1166, 23] width 28 height 28
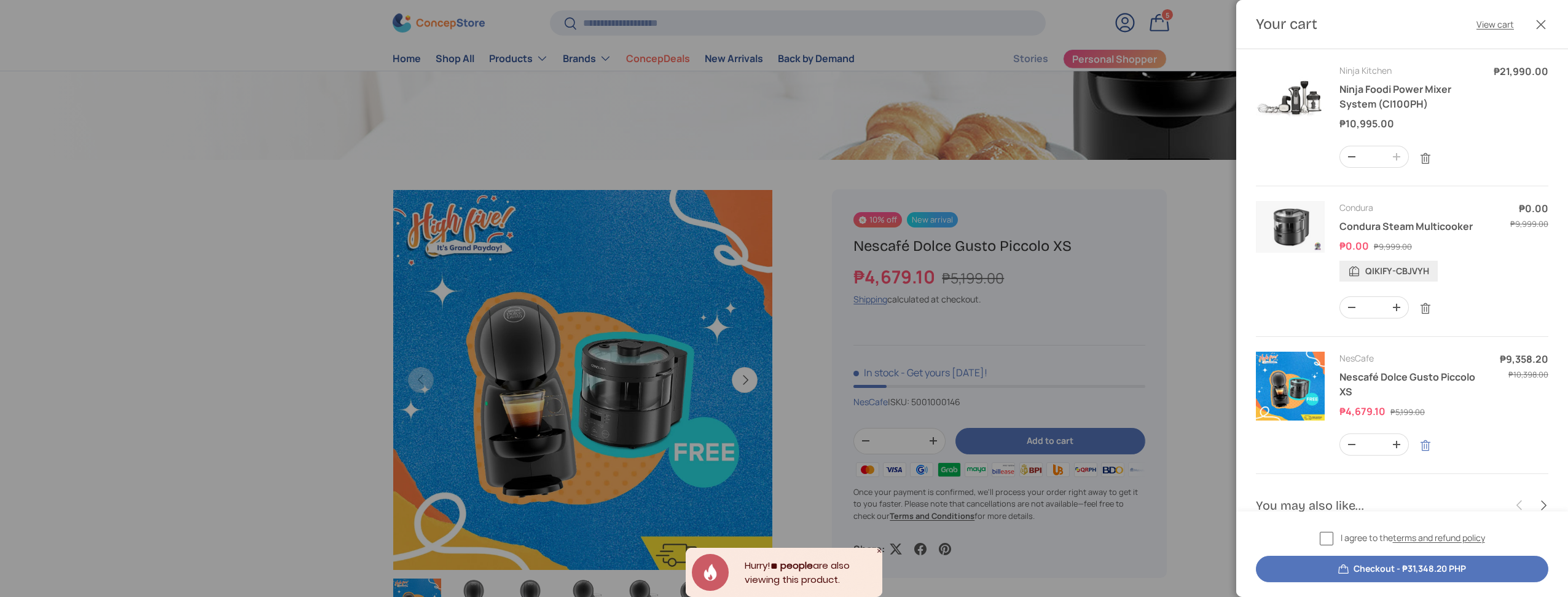
click at [1427, 446] on link "Remove" at bounding box center [1425, 445] width 24 height 24
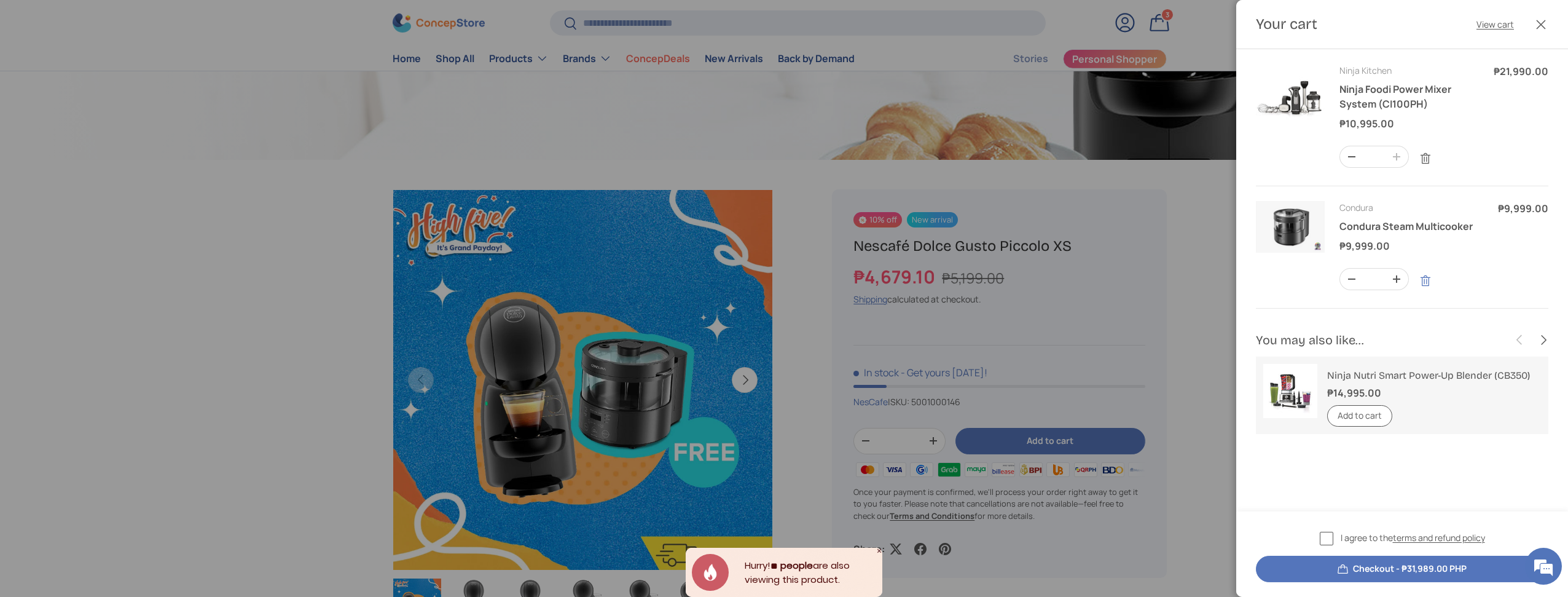
click at [1431, 287] on link "Remove" at bounding box center [1425, 281] width 24 height 24
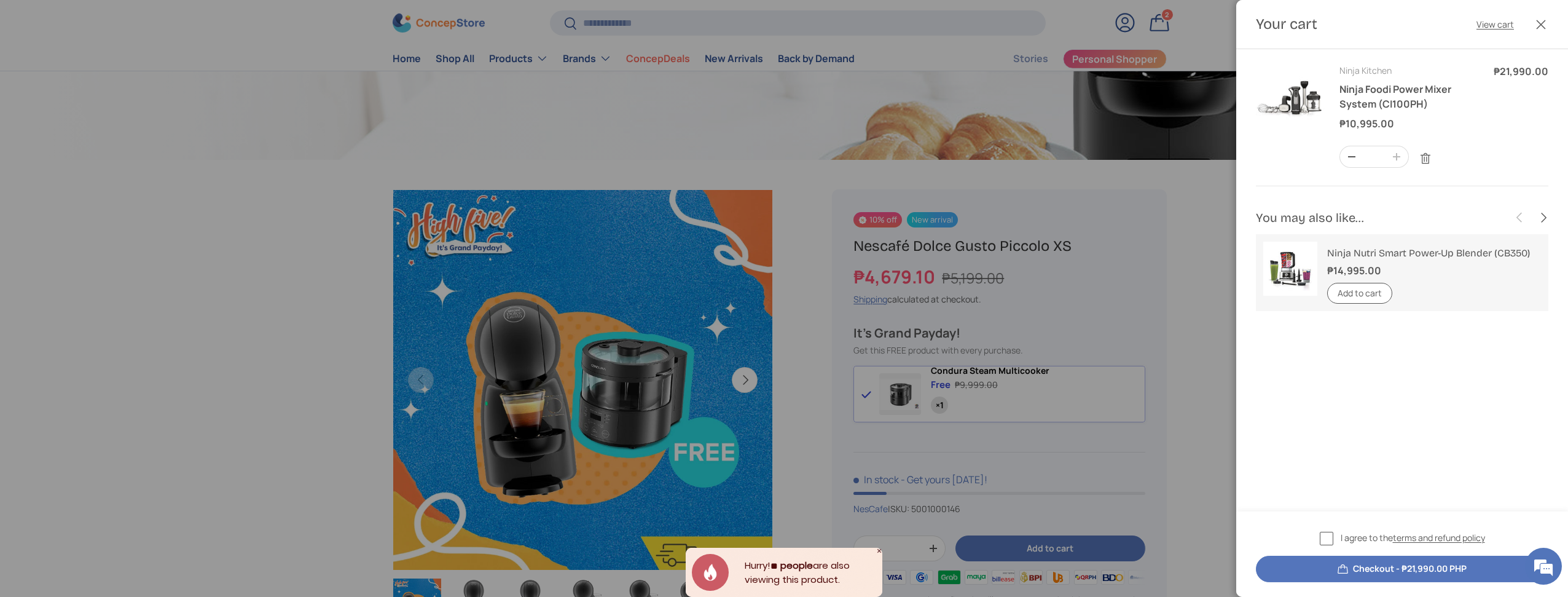
click at [1427, 161] on link "Remove" at bounding box center [1425, 158] width 24 height 24
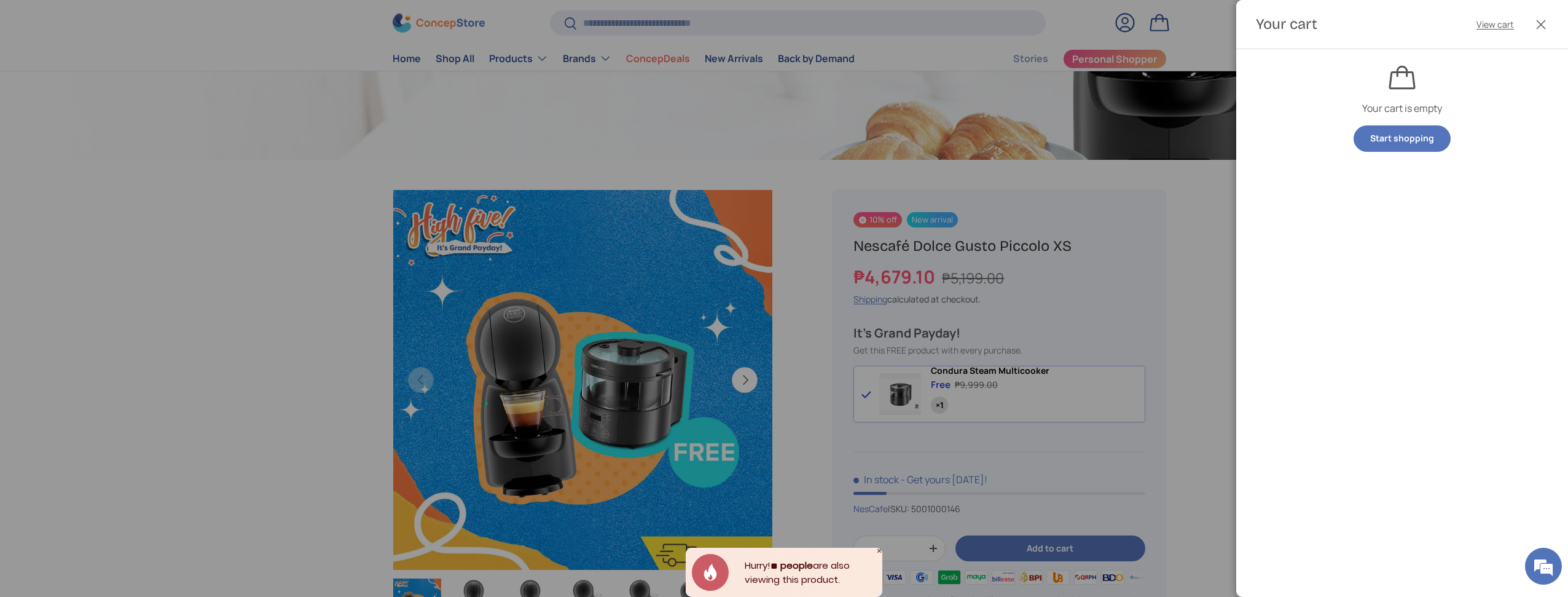
click at [1545, 24] on button "Close" at bounding box center [1541, 25] width 27 height 27
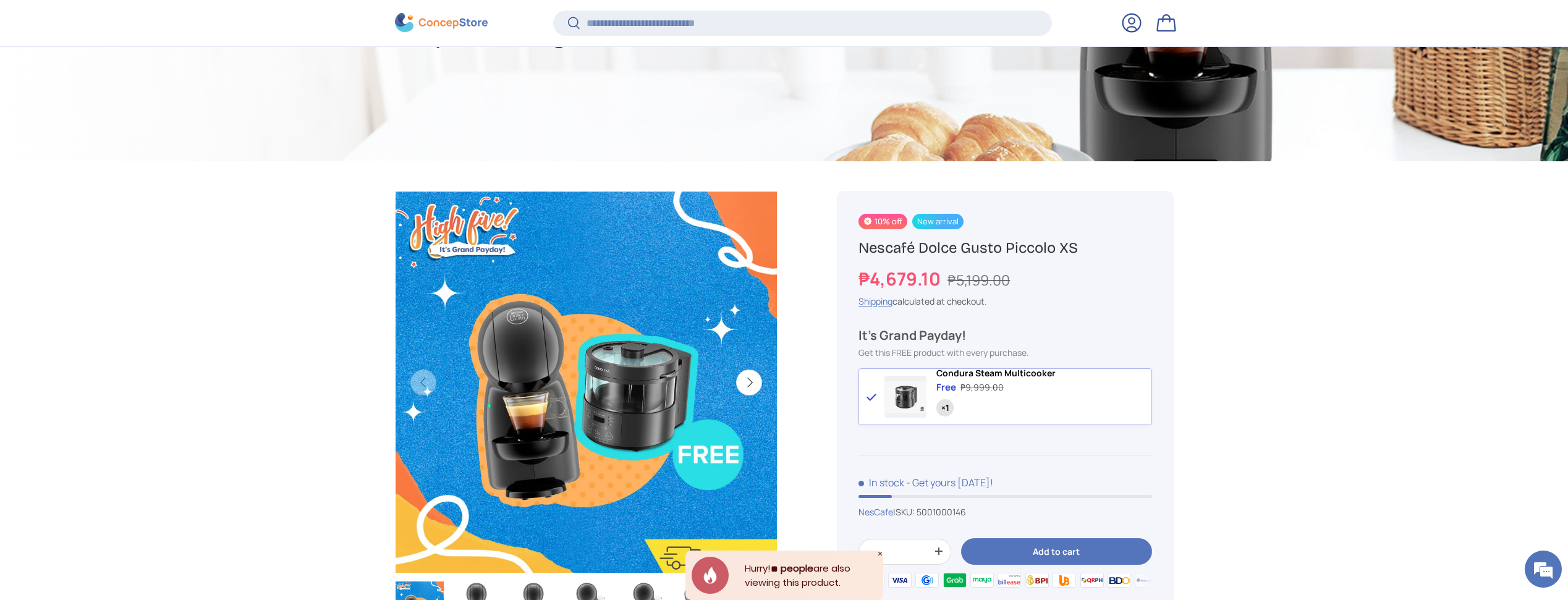
scroll to position [274, 0]
drag, startPoint x: 1263, startPoint y: 339, endPoint x: 1296, endPoint y: 348, distance: 34.2
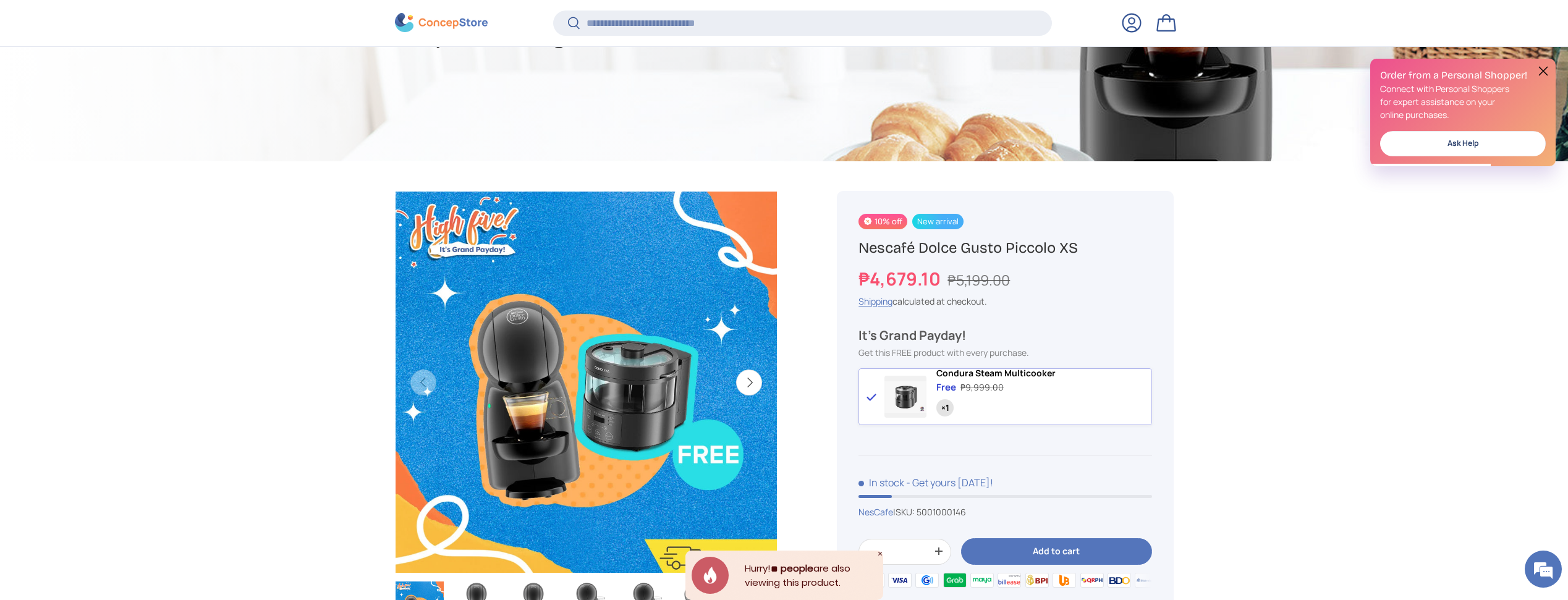
drag, startPoint x: 1297, startPoint y: 349, endPoint x: 1175, endPoint y: 329, distance: 123.6
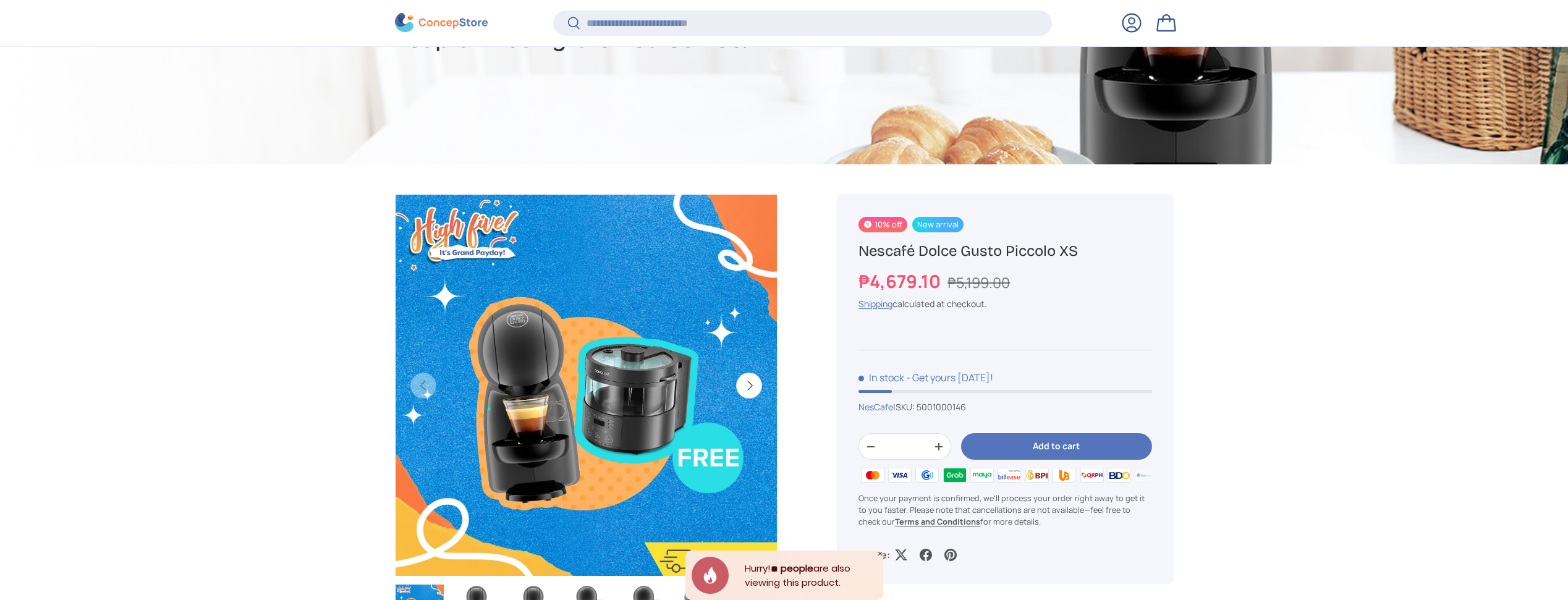
scroll to position [274, 0]
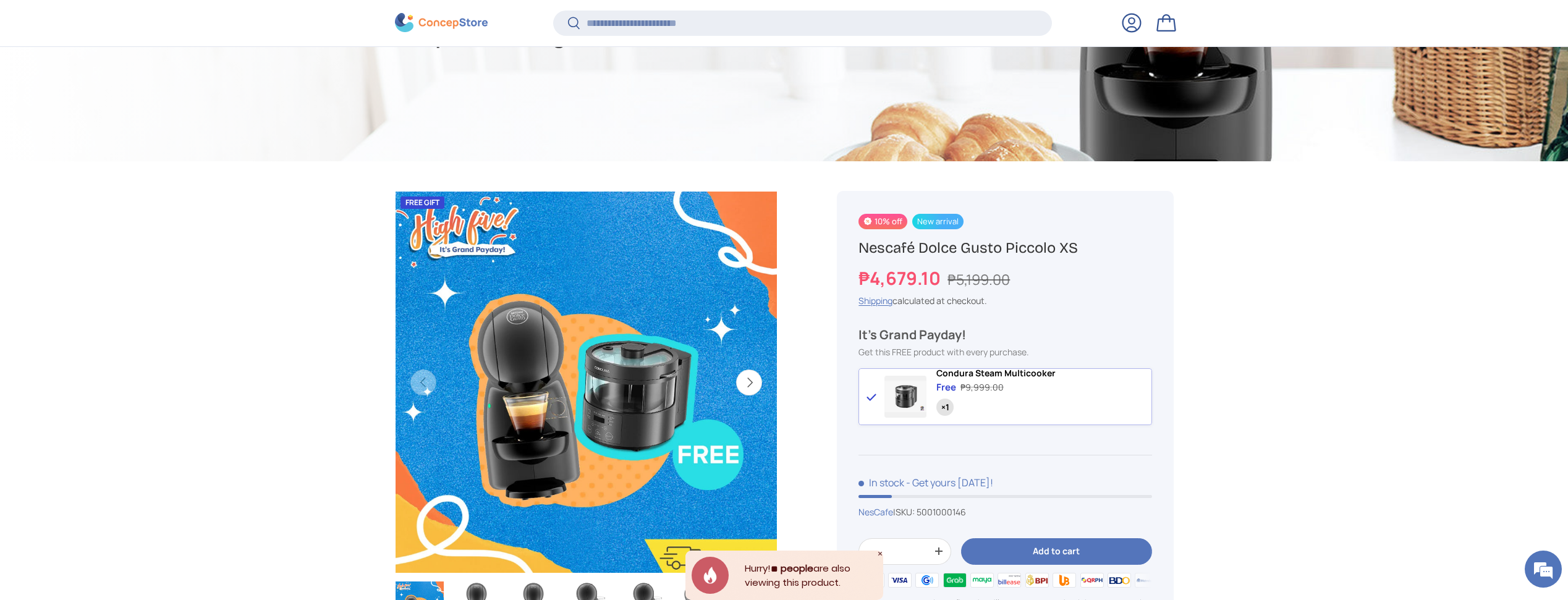
click at [86, 70] on div at bounding box center [784, 7] width 1568 height 309
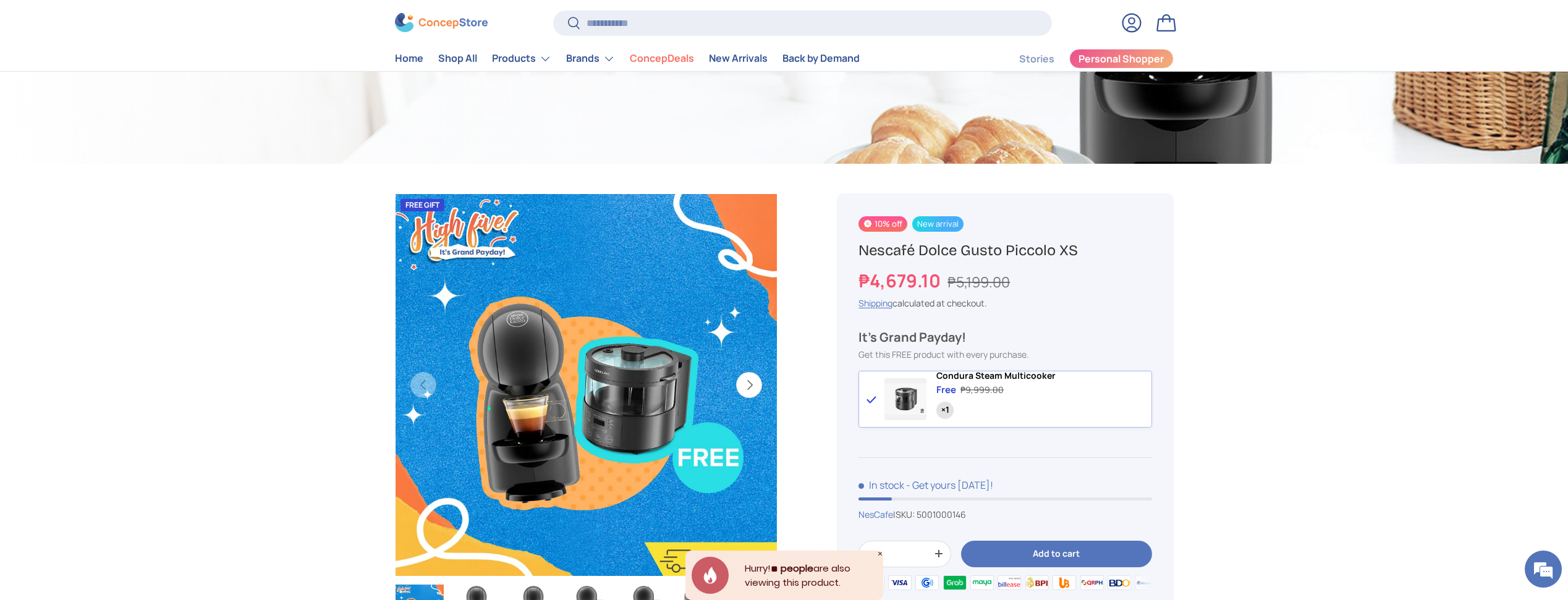
drag, startPoint x: 1379, startPoint y: 316, endPoint x: 1325, endPoint y: 324, distance: 54.6
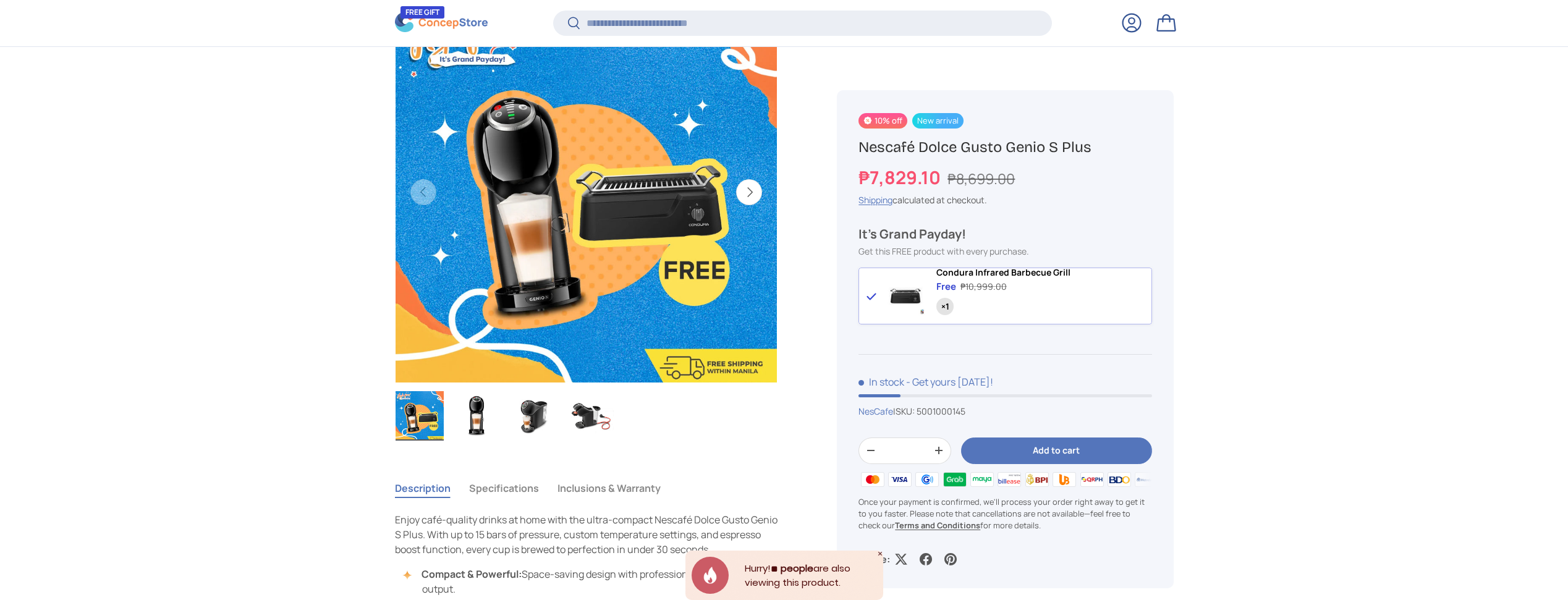
click at [1075, 458] on button "Add to cart" at bounding box center [1056, 450] width 190 height 27
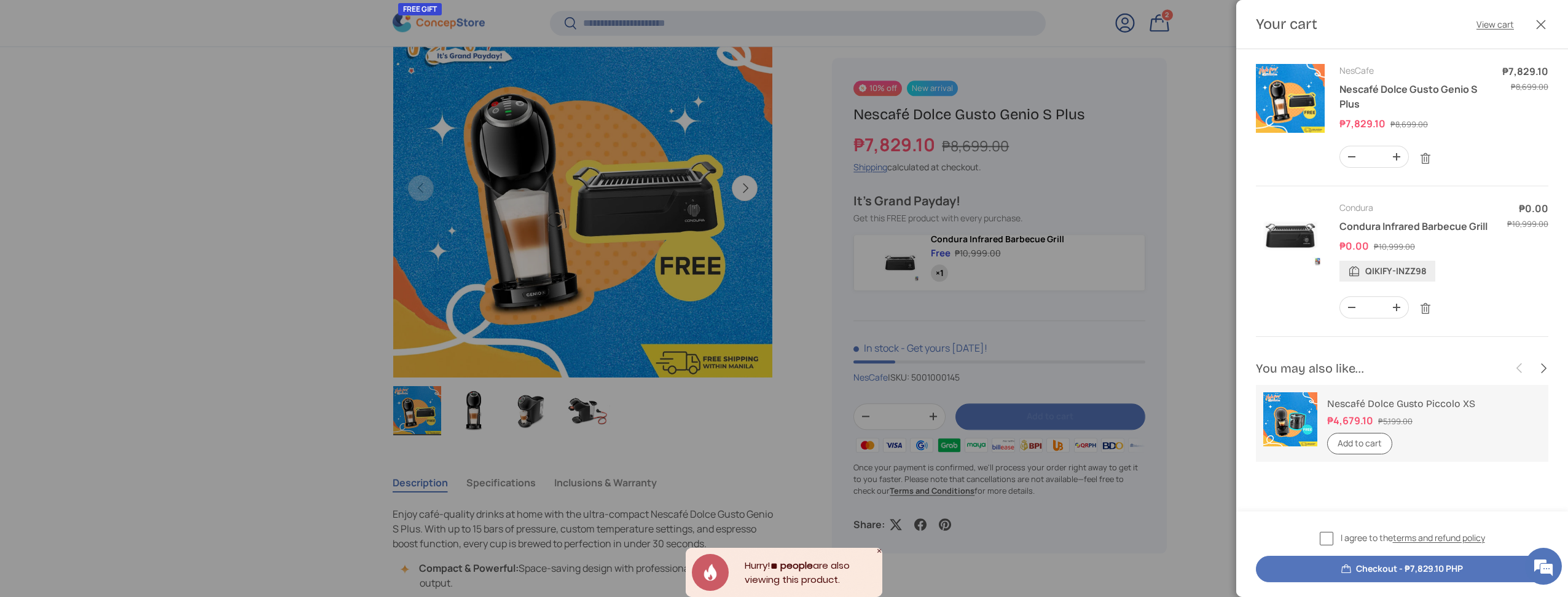
click at [1074, 406] on div at bounding box center [784, 298] width 1568 height 597
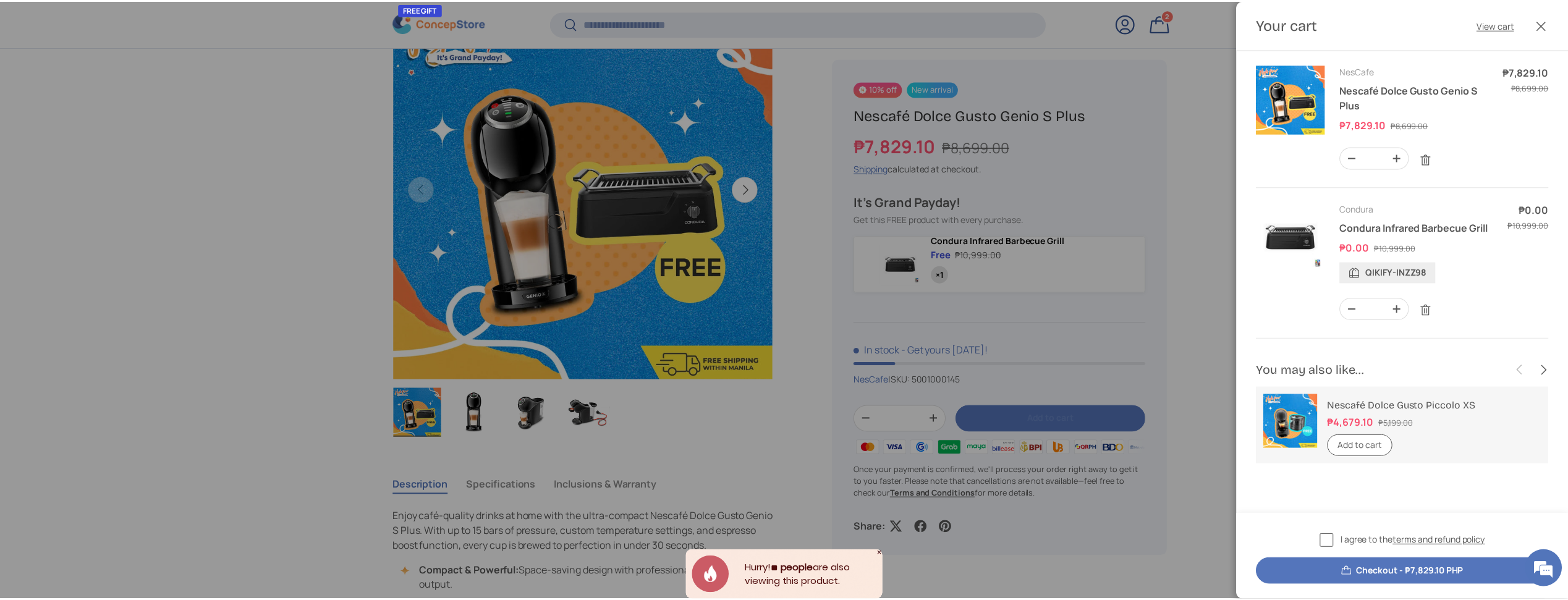
scroll to position [468, 0]
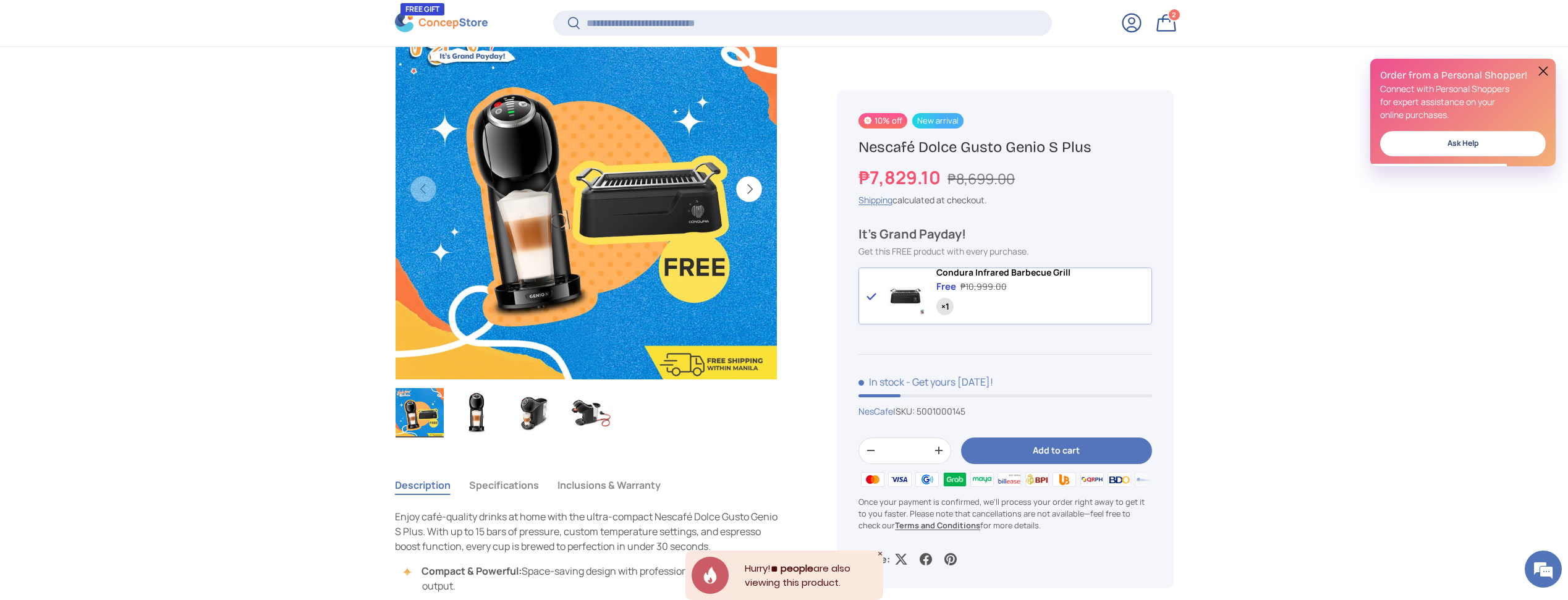
click at [1075, 453] on button "Add to cart" at bounding box center [1056, 450] width 190 height 27
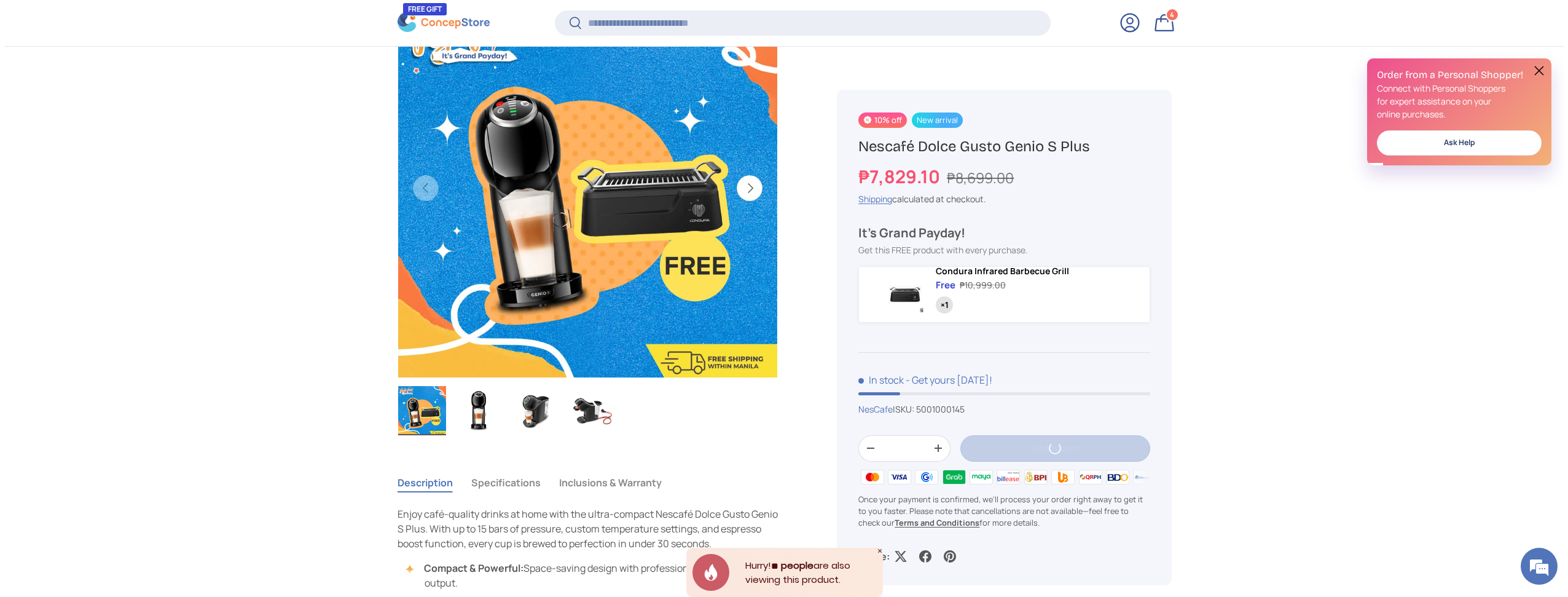
scroll to position [0, 0]
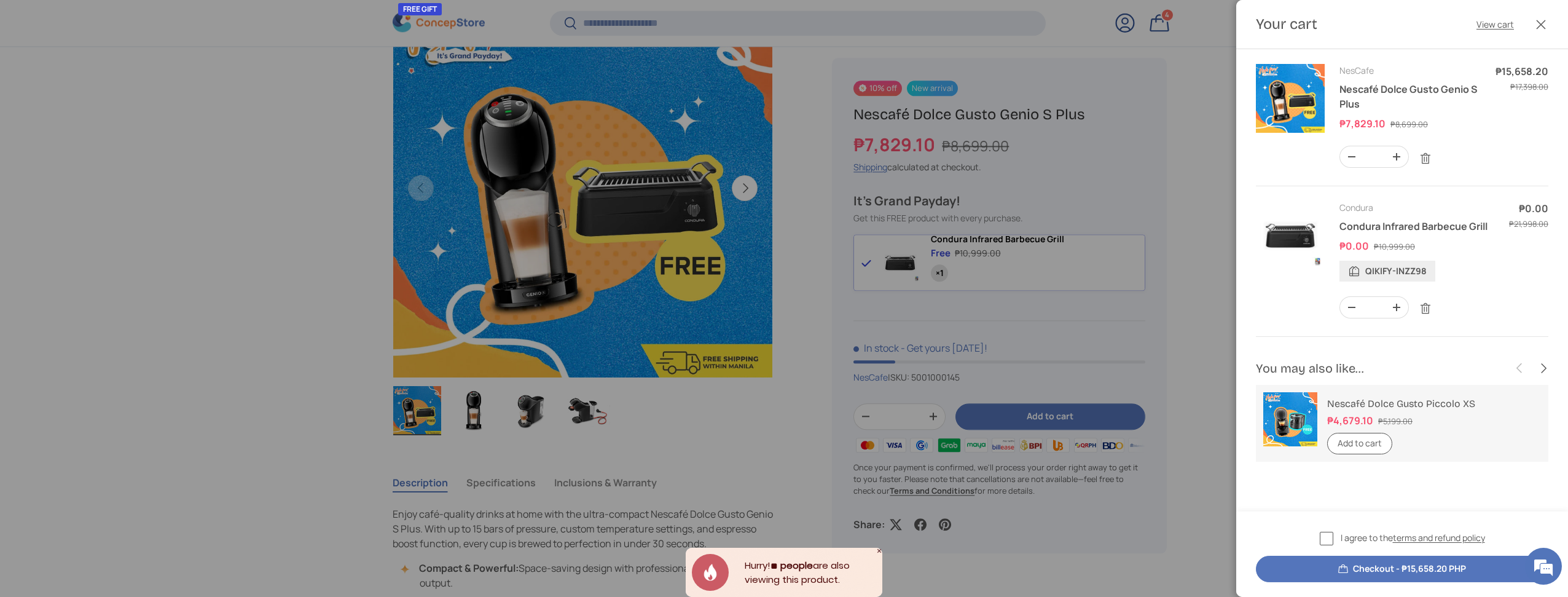
click at [1214, 122] on div at bounding box center [784, 298] width 1568 height 597
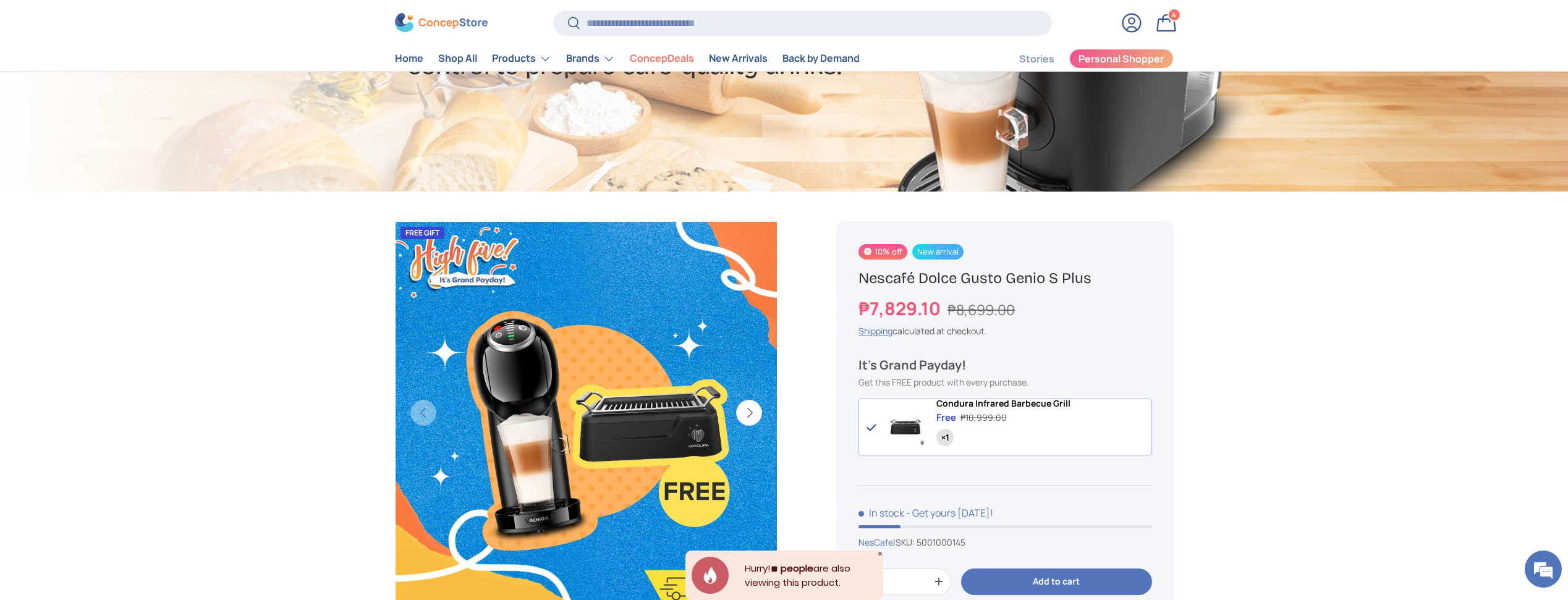
scroll to position [183, 0]
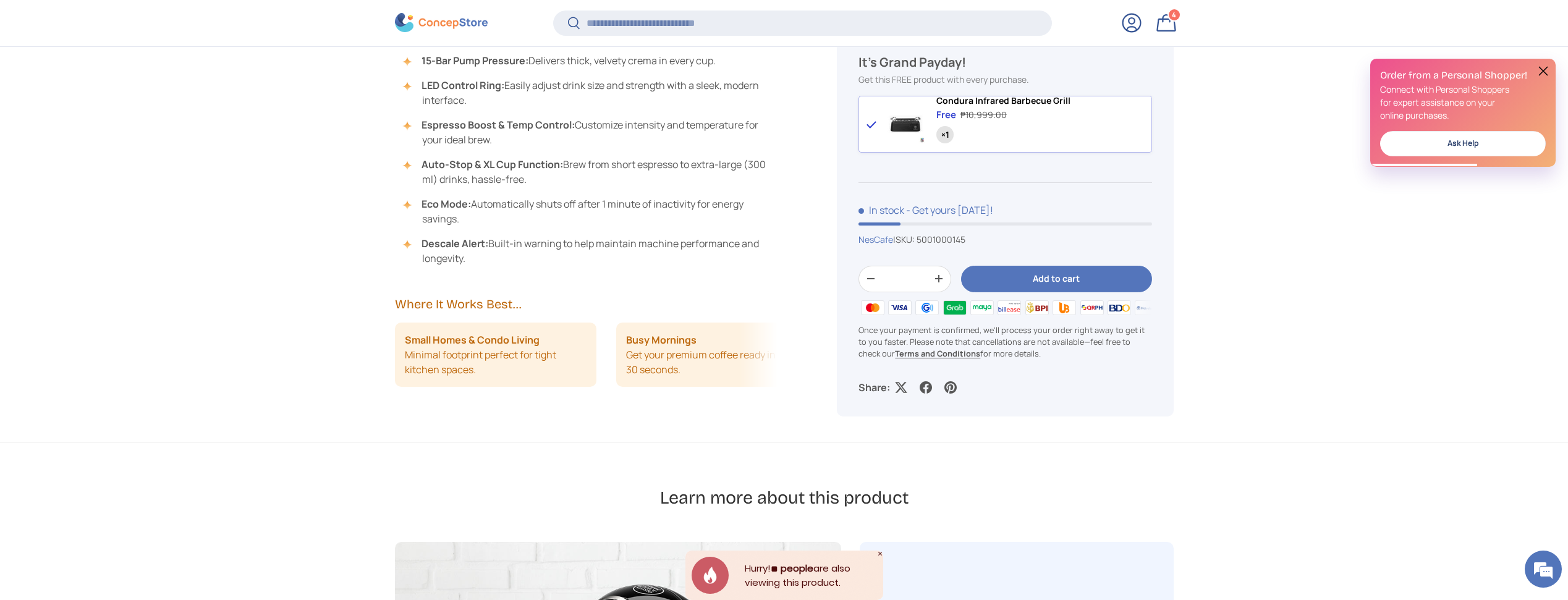
scroll to position [1068, 0]
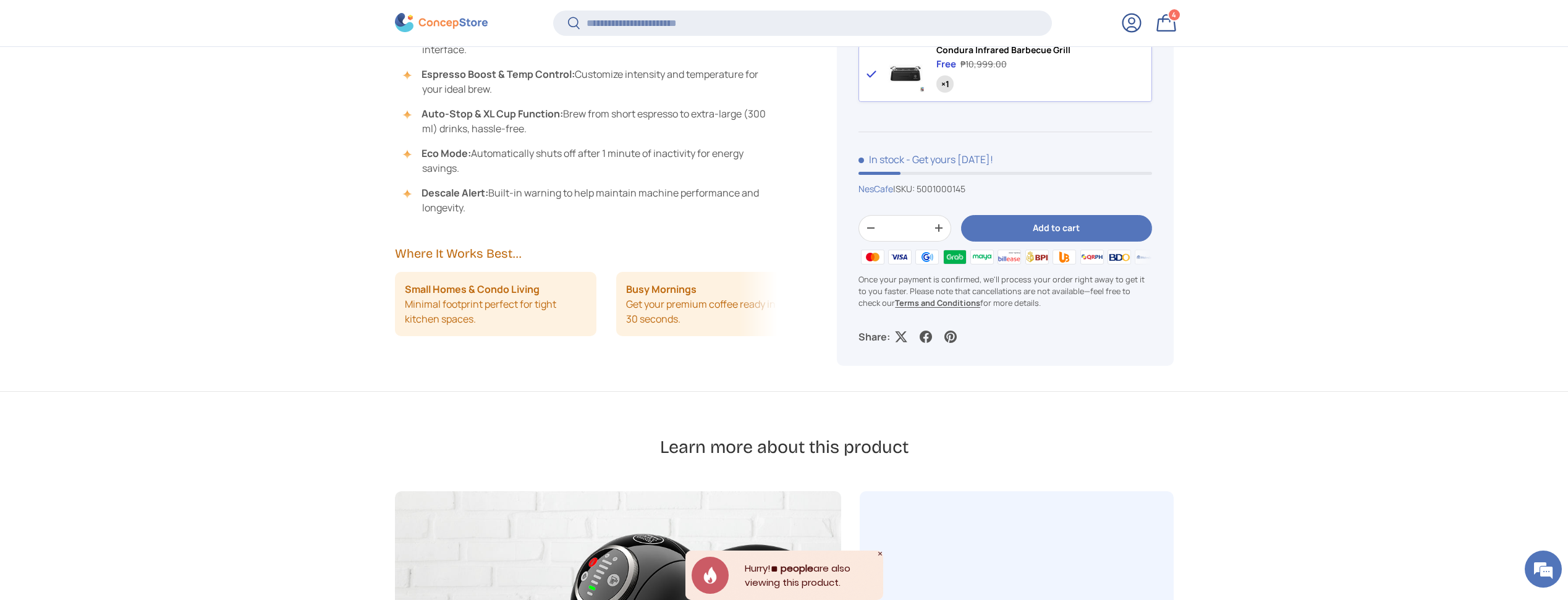
click at [407, 20] on img at bounding box center [441, 23] width 93 height 19
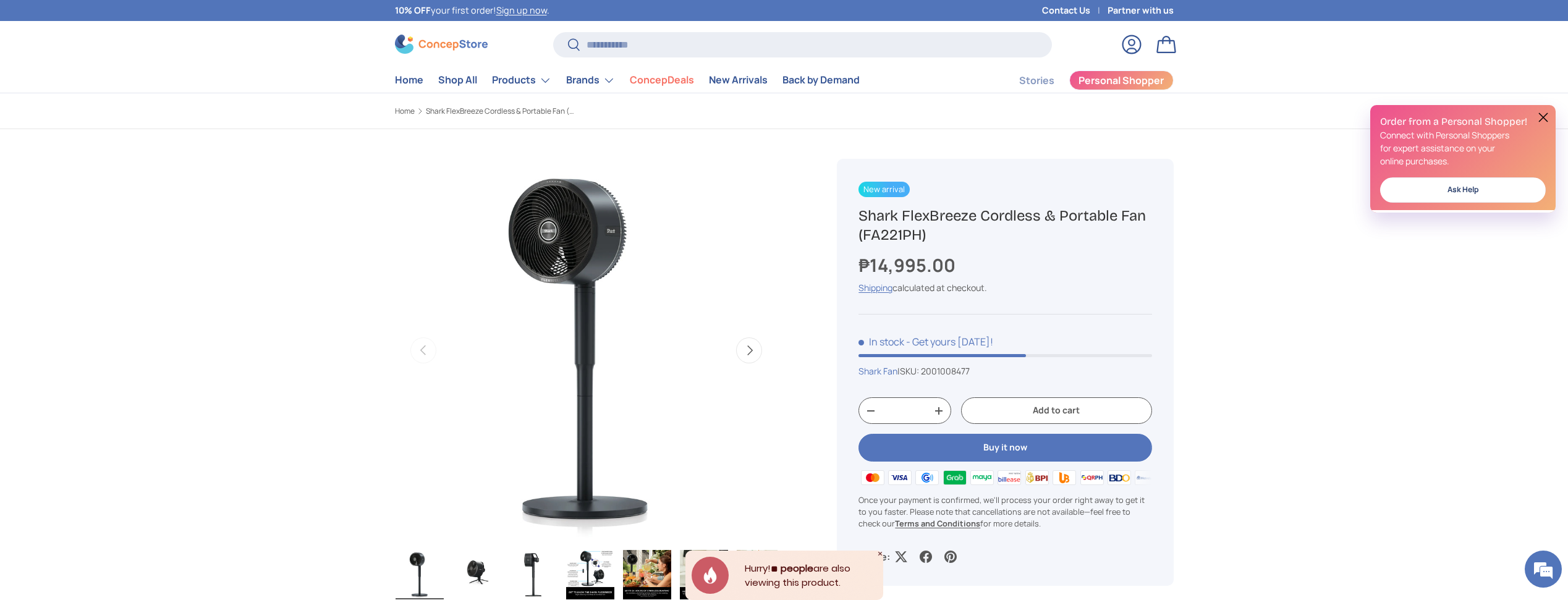
scroll to position [4, 0]
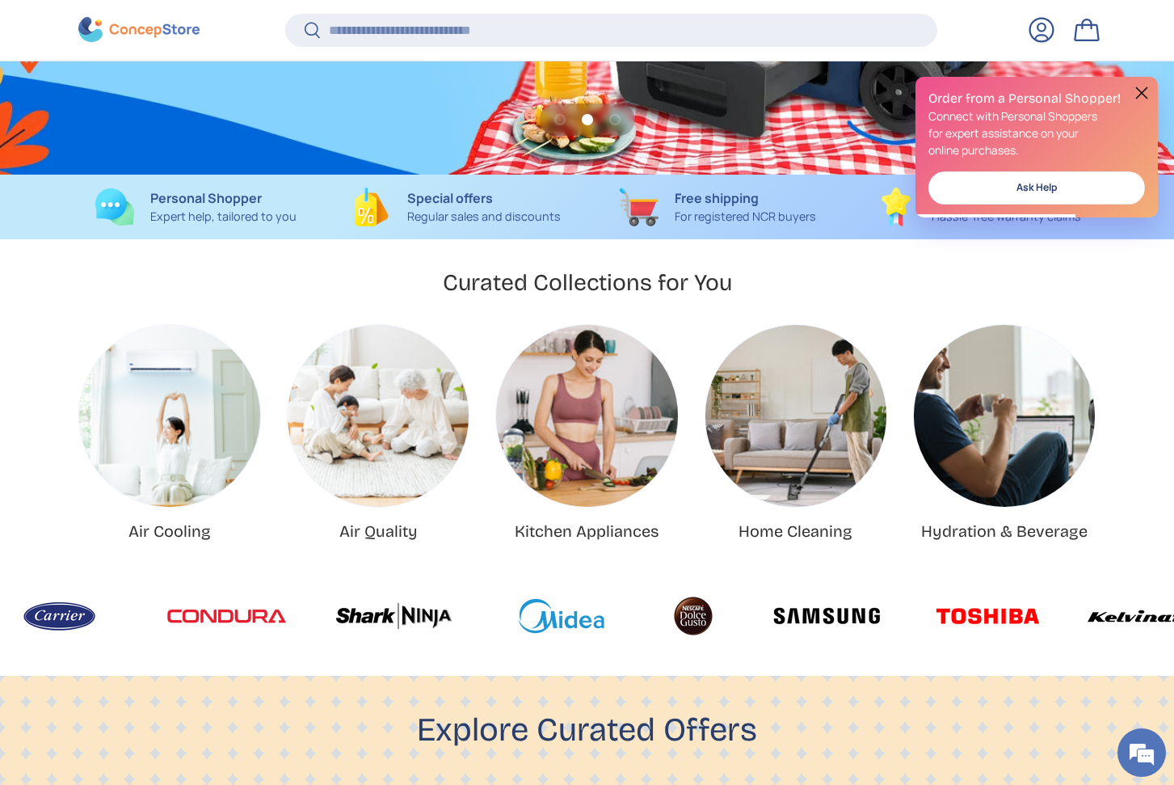
click at [1142, 92] on button at bounding box center [1141, 92] width 19 height 19
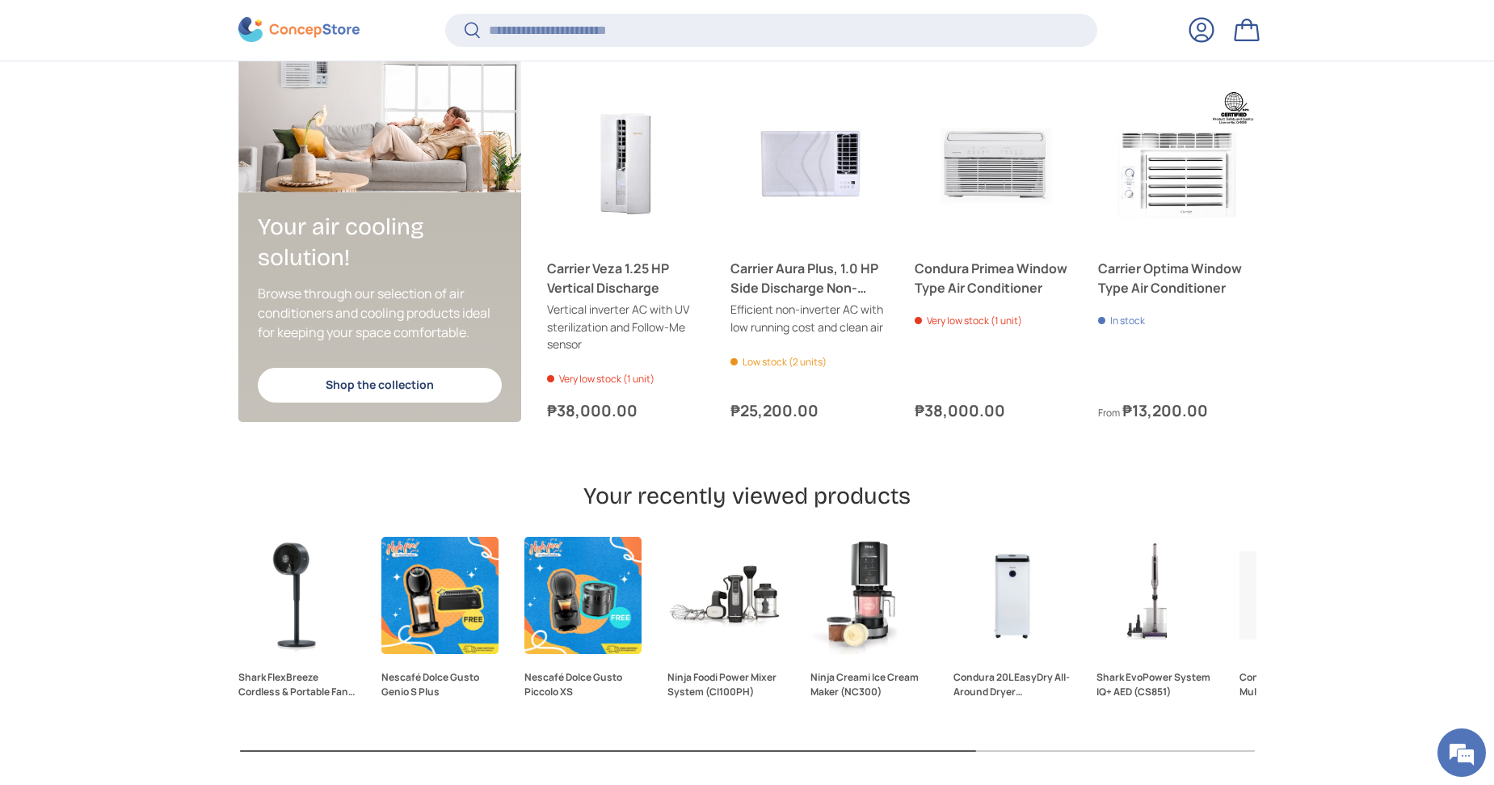
scroll to position [3031, 6606]
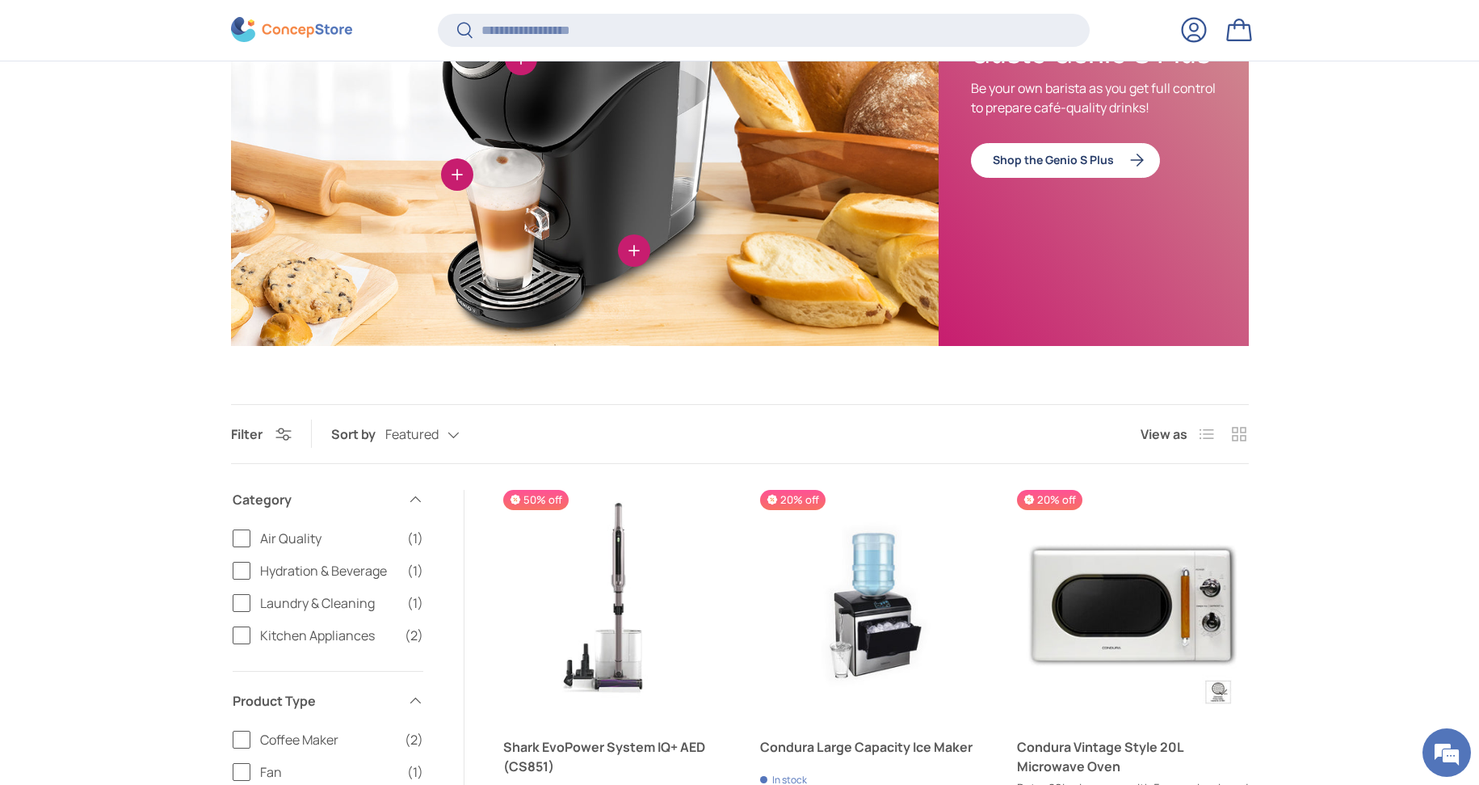
scroll to position [656, 0]
